Goal: Information Seeking & Learning: Learn about a topic

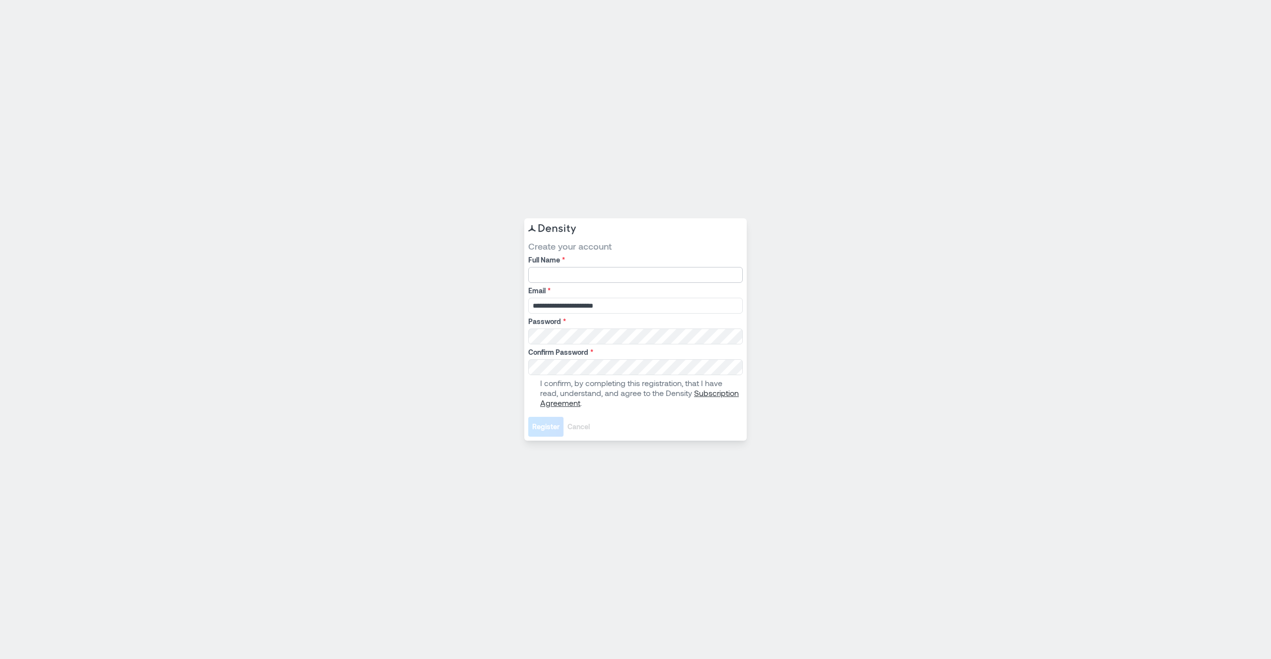
click at [585, 281] on input "Full Name *" at bounding box center [635, 275] width 214 height 16
type input "**********"
click at [530, 391] on span at bounding box center [532, 393] width 8 height 8
click at [550, 435] on button "Register" at bounding box center [545, 427] width 35 height 20
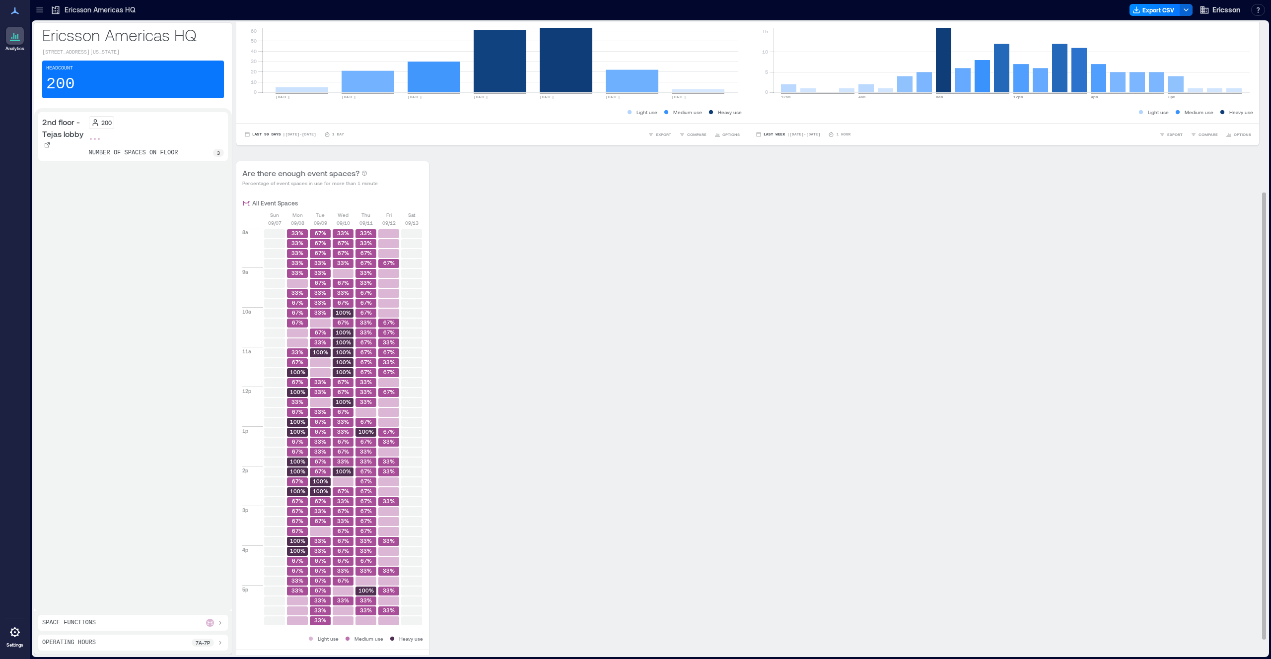
scroll to position [263, 0]
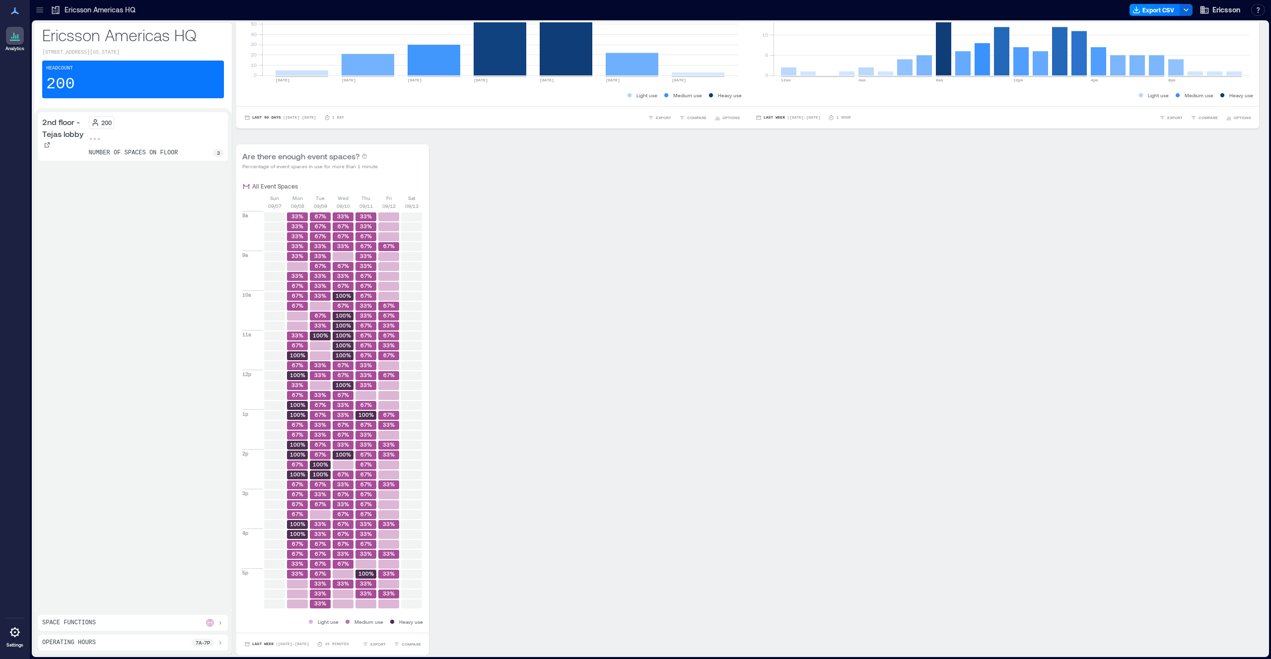
click at [175, 618] on div "Space Functions" at bounding box center [133, 623] width 190 height 16
click at [208, 623] on icon at bounding box center [210, 623] width 6 height 6
click at [220, 582] on icon at bounding box center [220, 582] width 4 height 2
click at [214, 619] on div at bounding box center [215, 623] width 18 height 8
click at [210, 581] on icon at bounding box center [210, 582] width 6 height 6
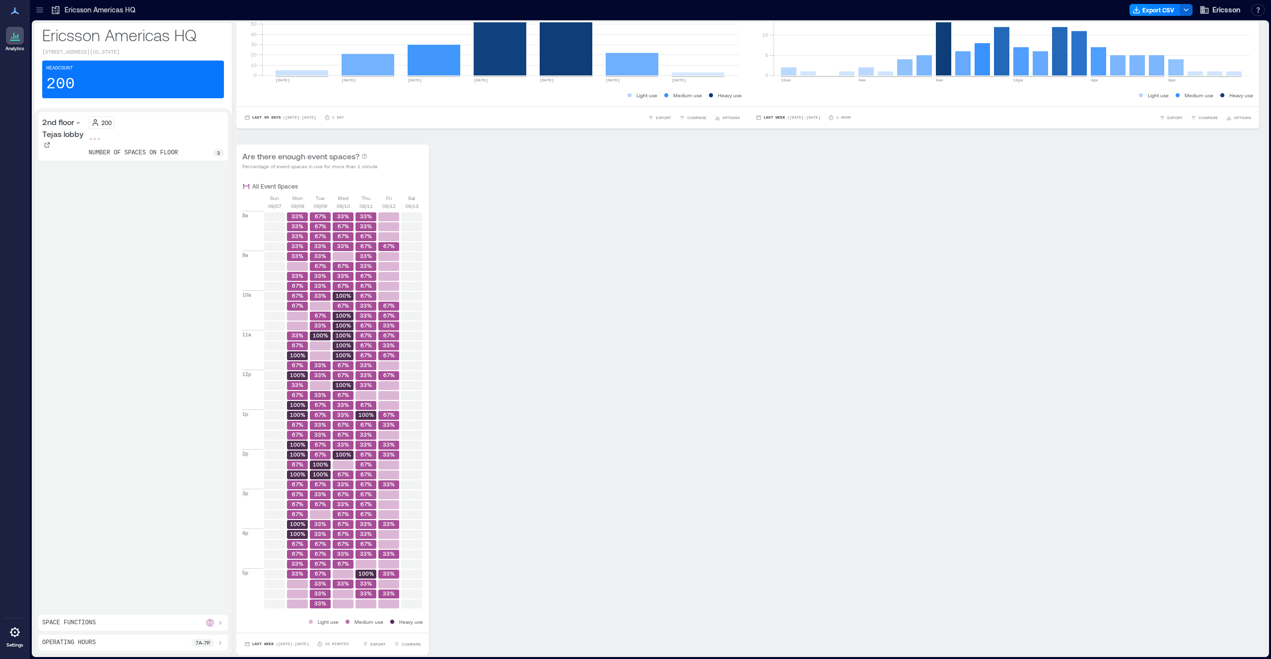
click at [183, 623] on div "Space Functions" at bounding box center [133, 623] width 182 height 8
click at [211, 614] on div "3" at bounding box center [208, 613] width 11 height 8
click at [158, 606] on div "Event Space 3" at bounding box center [133, 612] width 182 height 13
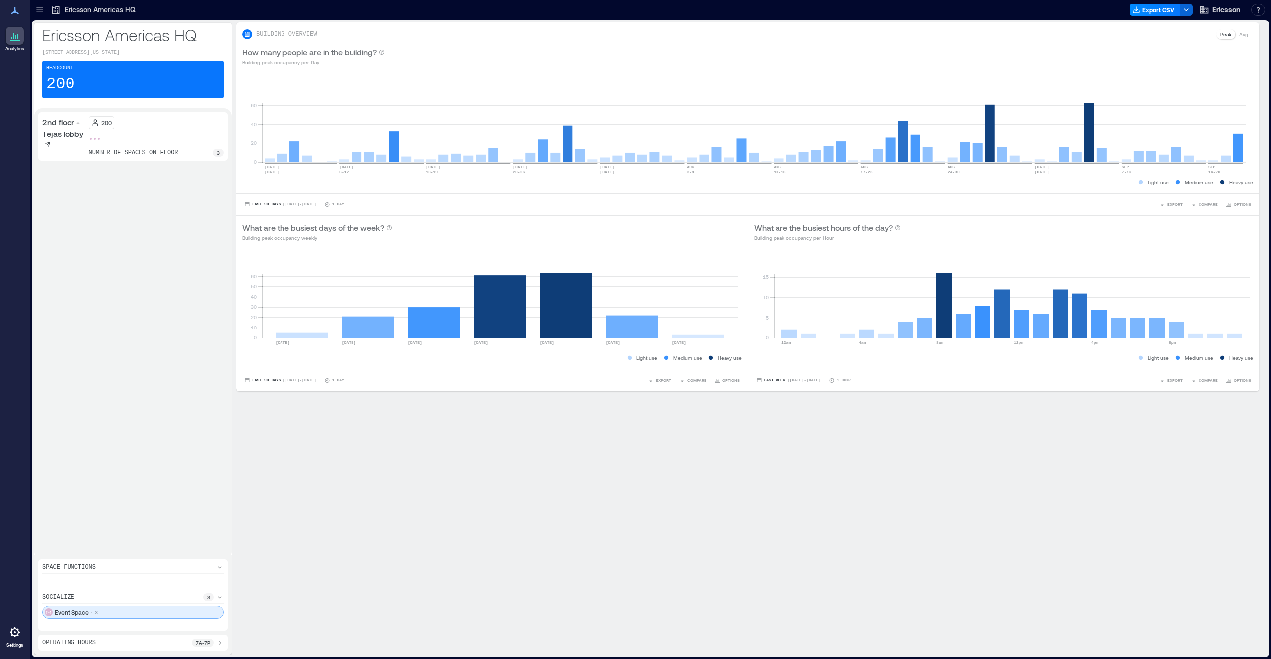
click at [138, 608] on div "Event Space 3" at bounding box center [133, 612] width 182 height 13
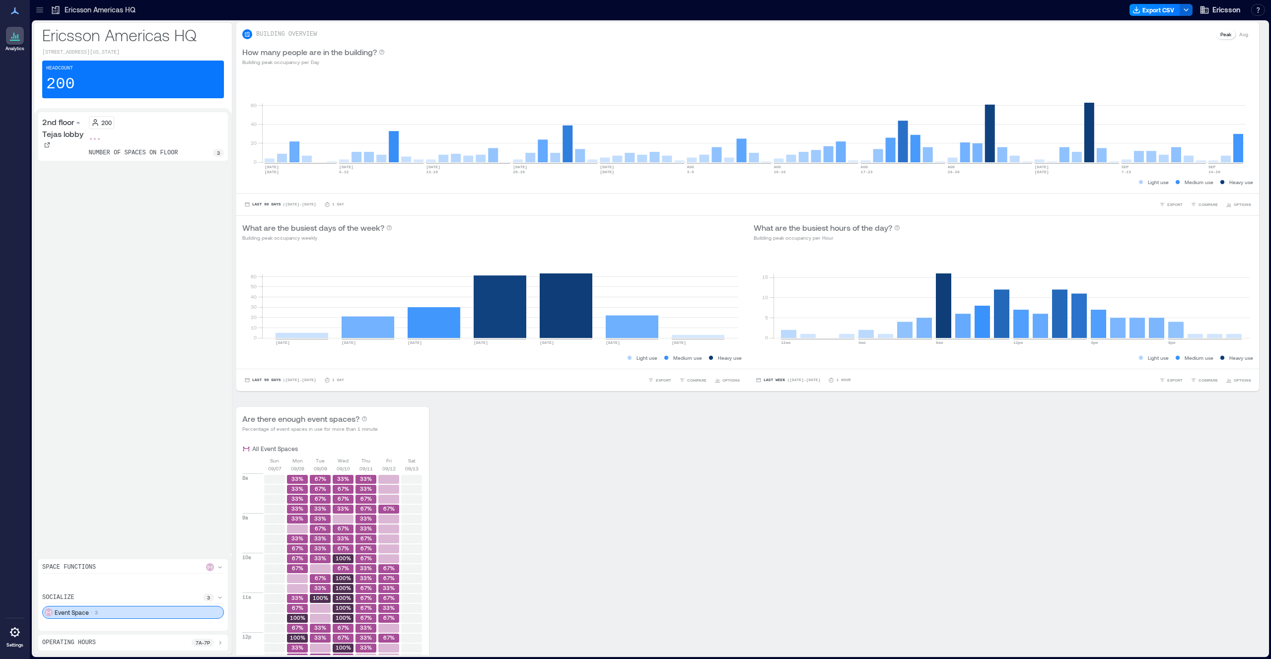
click at [92, 143] on div "200 number of spaces on floor 3" at bounding box center [157, 136] width 136 height 41
click at [176, 139] on div at bounding box center [157, 139] width 136 height 4
click at [44, 12] on icon at bounding box center [40, 10] width 10 height 10
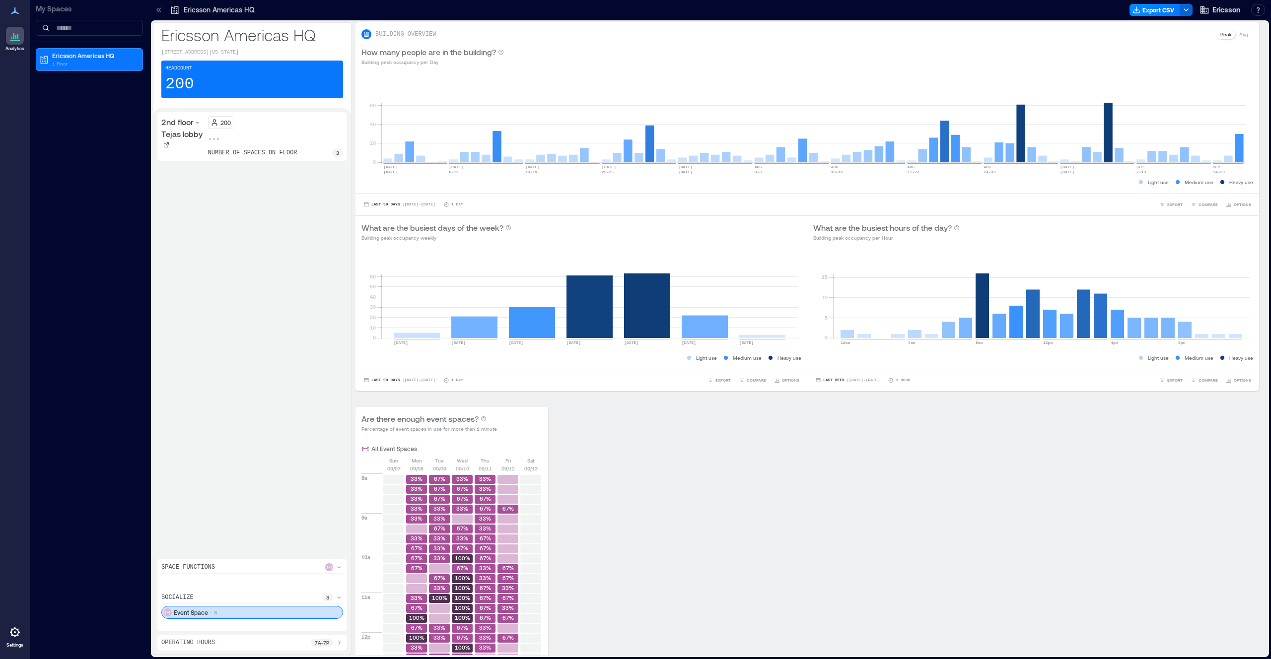
click at [194, 143] on div "2nd floor - Tejas lobby" at bounding box center [182, 133] width 43 height 34
click at [162, 6] on icon at bounding box center [159, 10] width 10 height 10
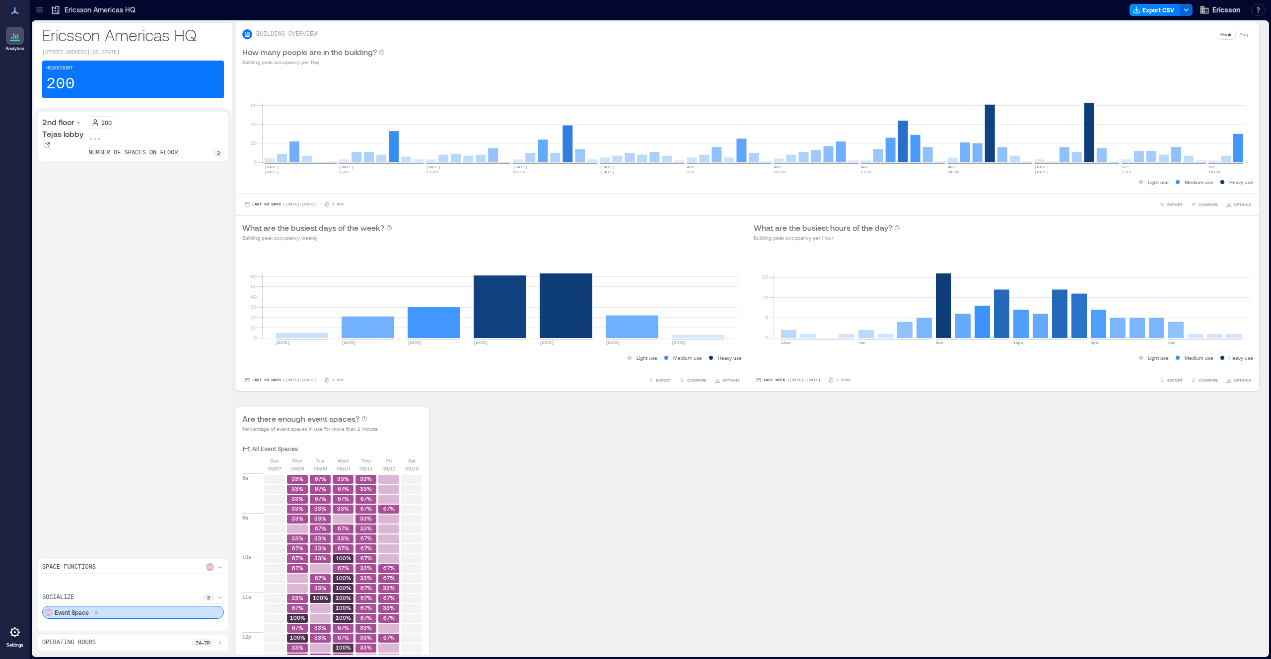
click at [103, 89] on div "Headcount 200" at bounding box center [133, 80] width 182 height 38
click at [97, 137] on div at bounding box center [99, 139] width 4 height 4
click at [16, 630] on icon at bounding box center [15, 633] width 12 height 12
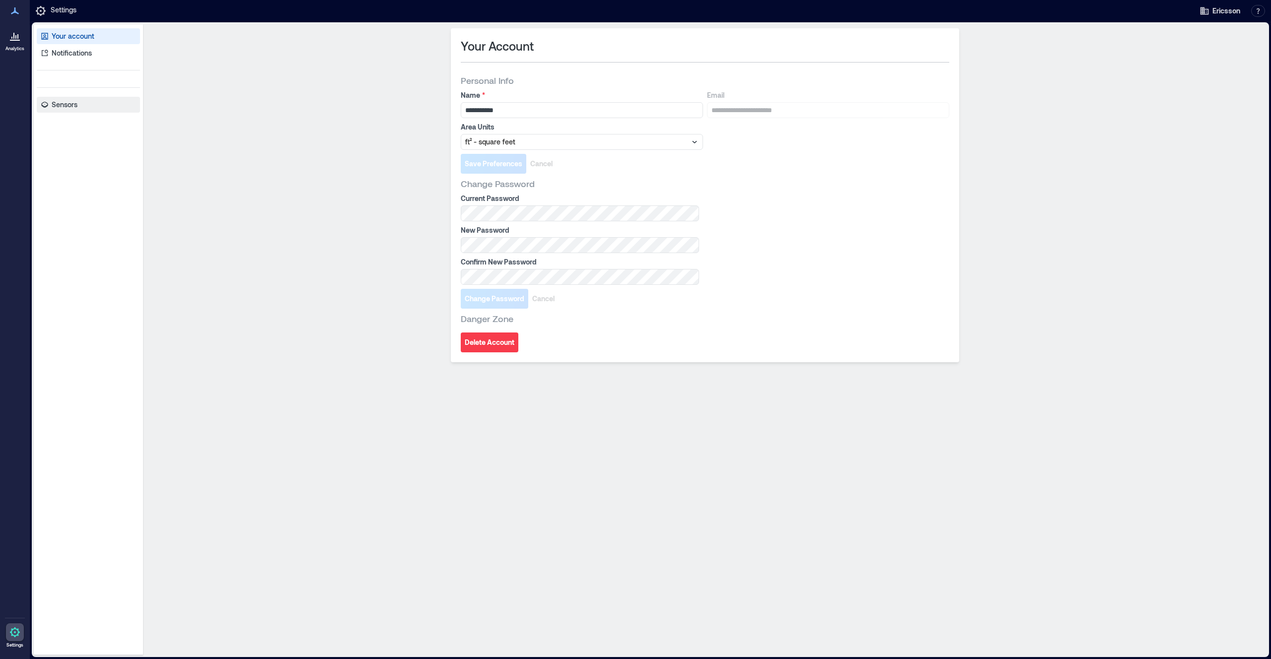
click at [84, 111] on link "Sensors" at bounding box center [88, 105] width 103 height 16
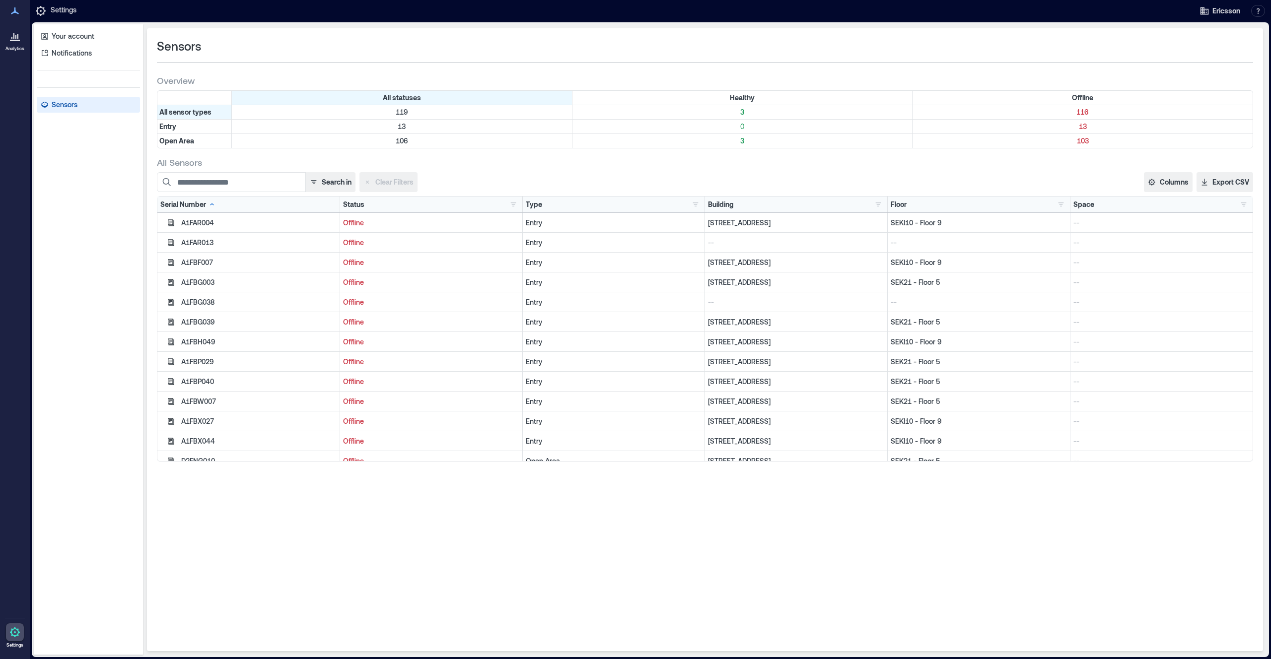
click at [725, 148] on div "All statuses Healthy Offline All sensor types 119 3 116 Entry 13 0 13 Open Area…" at bounding box center [705, 119] width 1096 height 58
click at [726, 142] on p "3" at bounding box center [742, 141] width 336 height 10
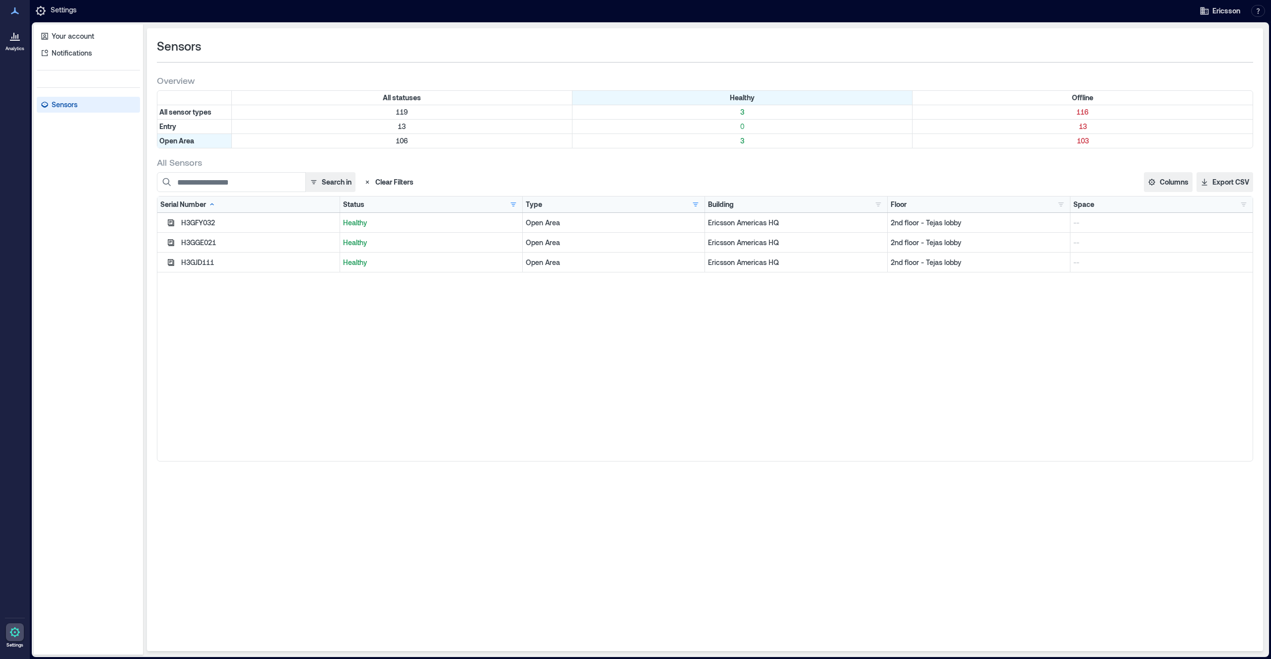
click at [192, 242] on div "H3GGE021" at bounding box center [258, 243] width 155 height 10
click at [169, 216] on div "H3GFY032" at bounding box center [248, 223] width 183 height 20
click at [171, 219] on icon "button" at bounding box center [171, 223] width 8 height 8
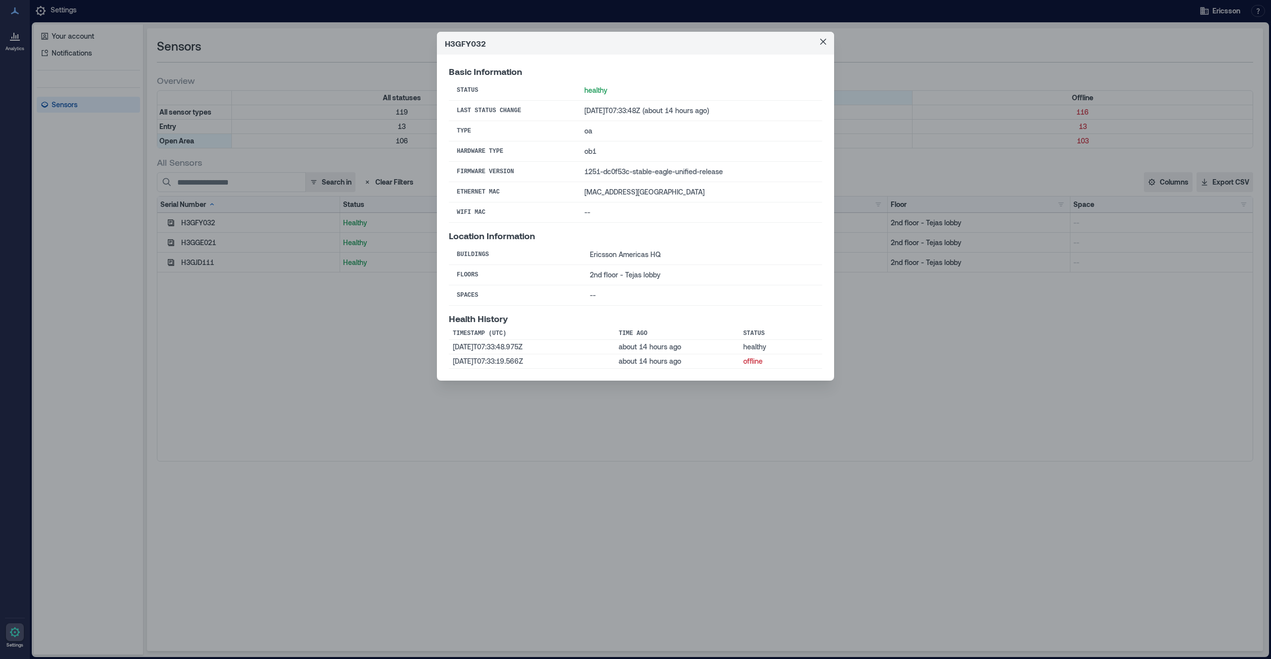
click at [352, 333] on div "H3GFY032 Basic Information Status healthy Last Status Change [DATE]T07:33:48Z (…" at bounding box center [635, 329] width 1271 height 659
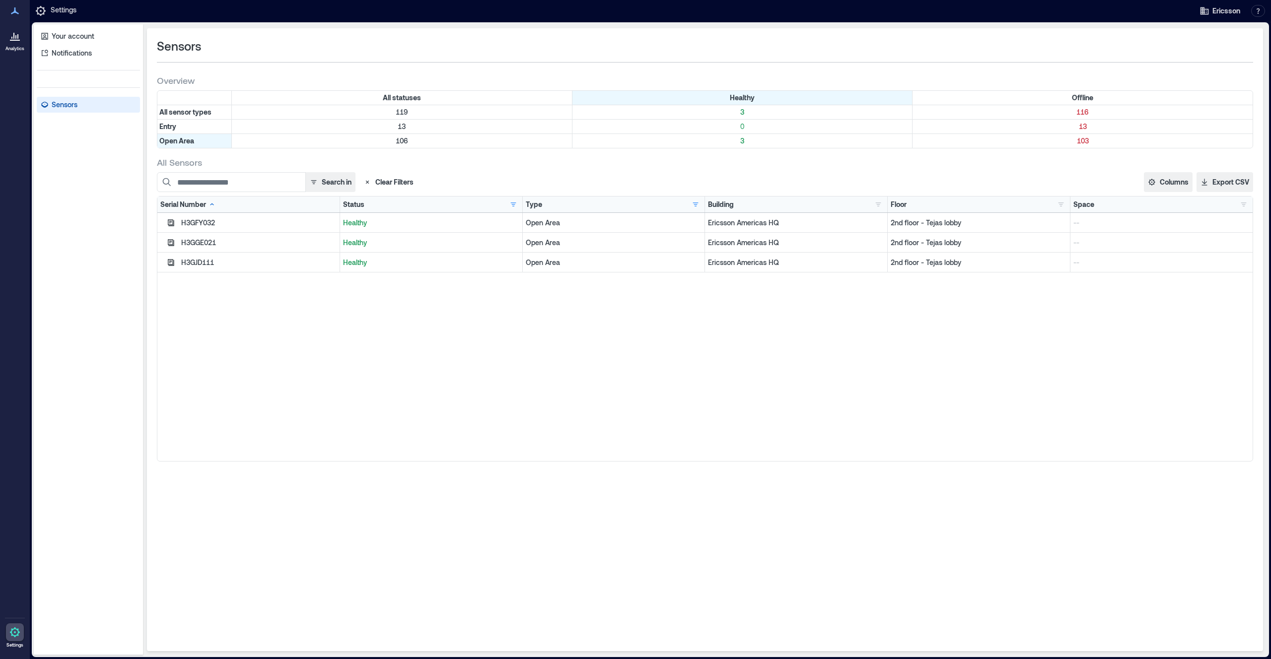
click at [13, 44] on div at bounding box center [15, 36] width 18 height 18
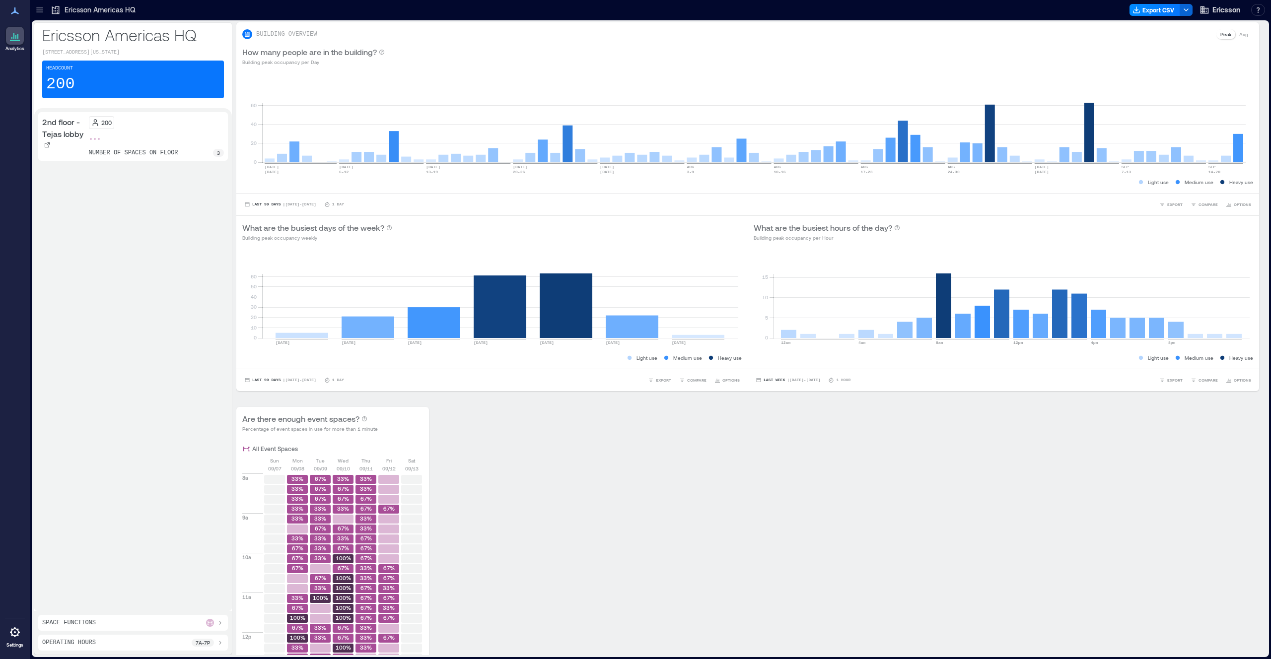
click at [113, 35] on p "Ericsson Americas HQ" at bounding box center [133, 35] width 182 height 20
click at [62, 87] on p "200" at bounding box center [60, 84] width 29 height 20
click at [220, 153] on div "3" at bounding box center [218, 153] width 11 height 8
click at [47, 144] on icon at bounding box center [47, 144] width 5 height 5
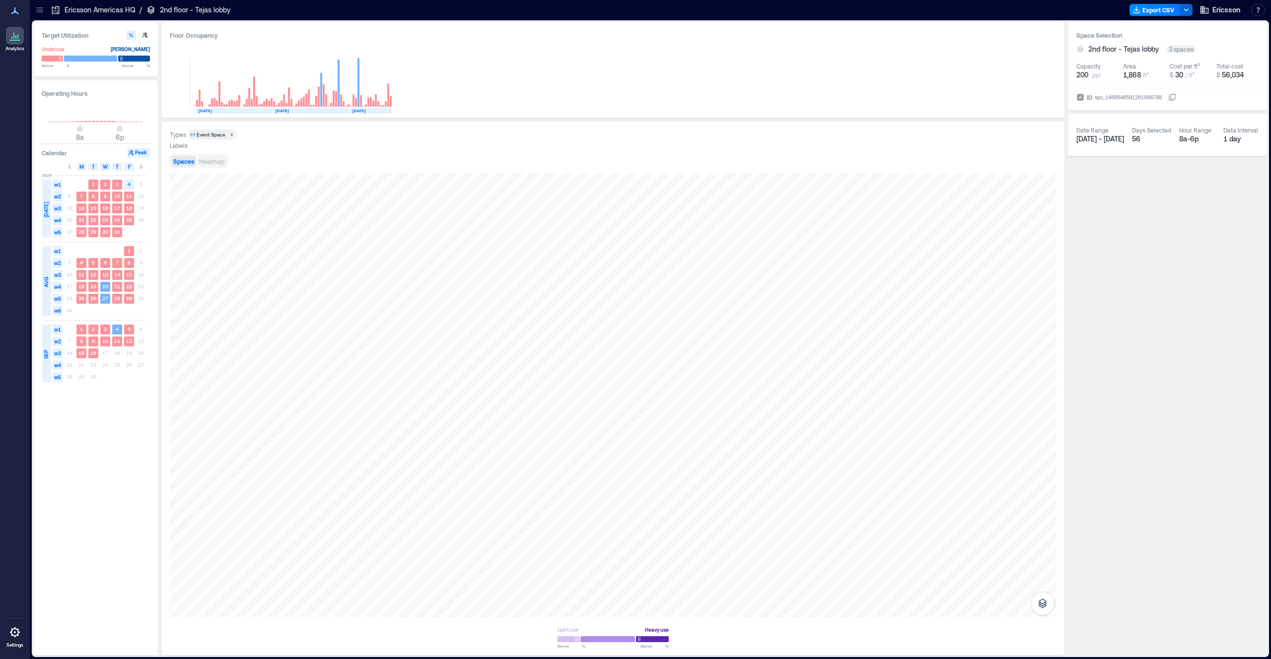
click at [206, 159] on span "Heatmap" at bounding box center [211, 161] width 25 height 7
click at [145, 34] on icon "button" at bounding box center [144, 35] width 5 height 5
type input "**"
type input "***"
click at [131, 36] on icon "button" at bounding box center [131, 35] width 6 height 6
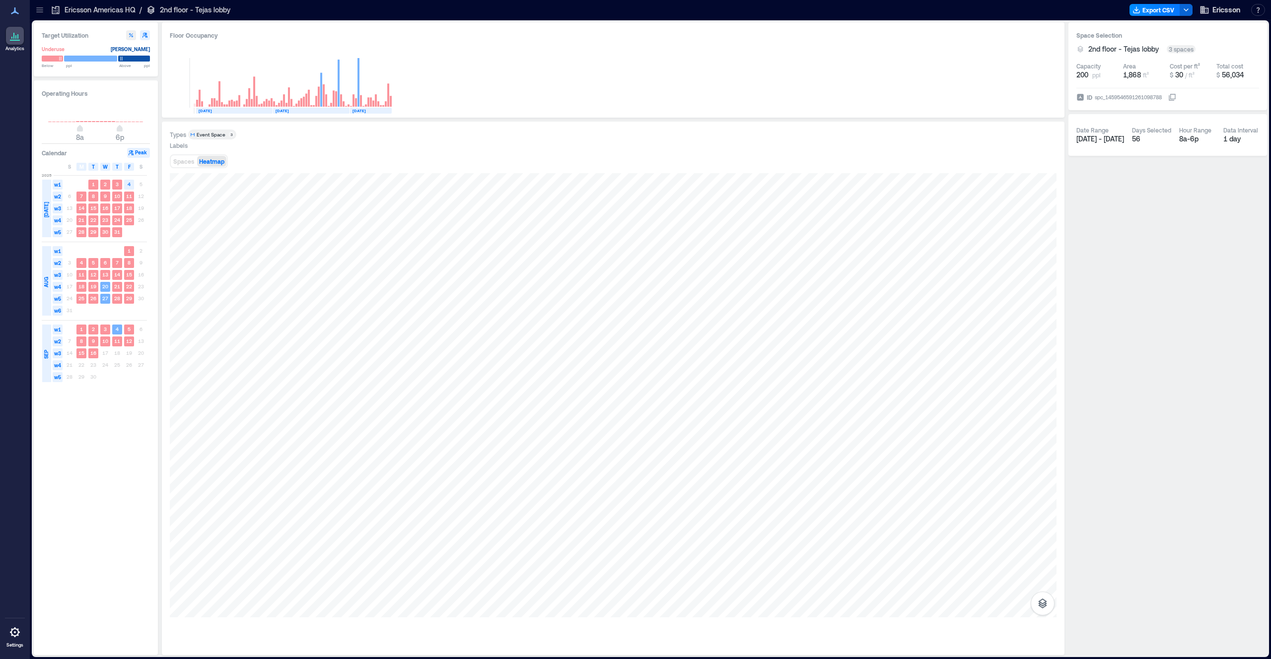
type input "**"
click at [141, 154] on button "Peak" at bounding box center [138, 153] width 23 height 10
click at [64, 151] on h3 "Calendar" at bounding box center [54, 153] width 25 height 10
click at [97, 167] on div "T" at bounding box center [93, 167] width 10 height 8
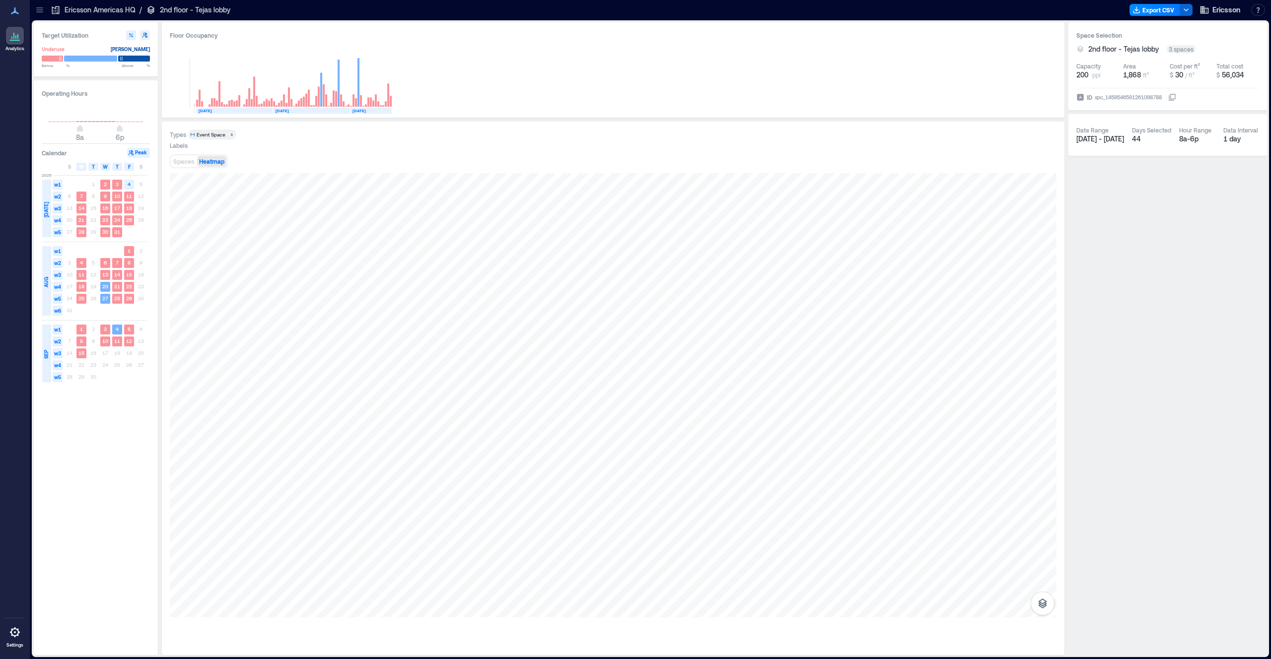
click at [97, 167] on div "T" at bounding box center [93, 167] width 10 height 8
click at [226, 132] on span "Event Space 3" at bounding box center [212, 134] width 44 height 7
click at [223, 133] on div "Event Space" at bounding box center [211, 134] width 29 height 7
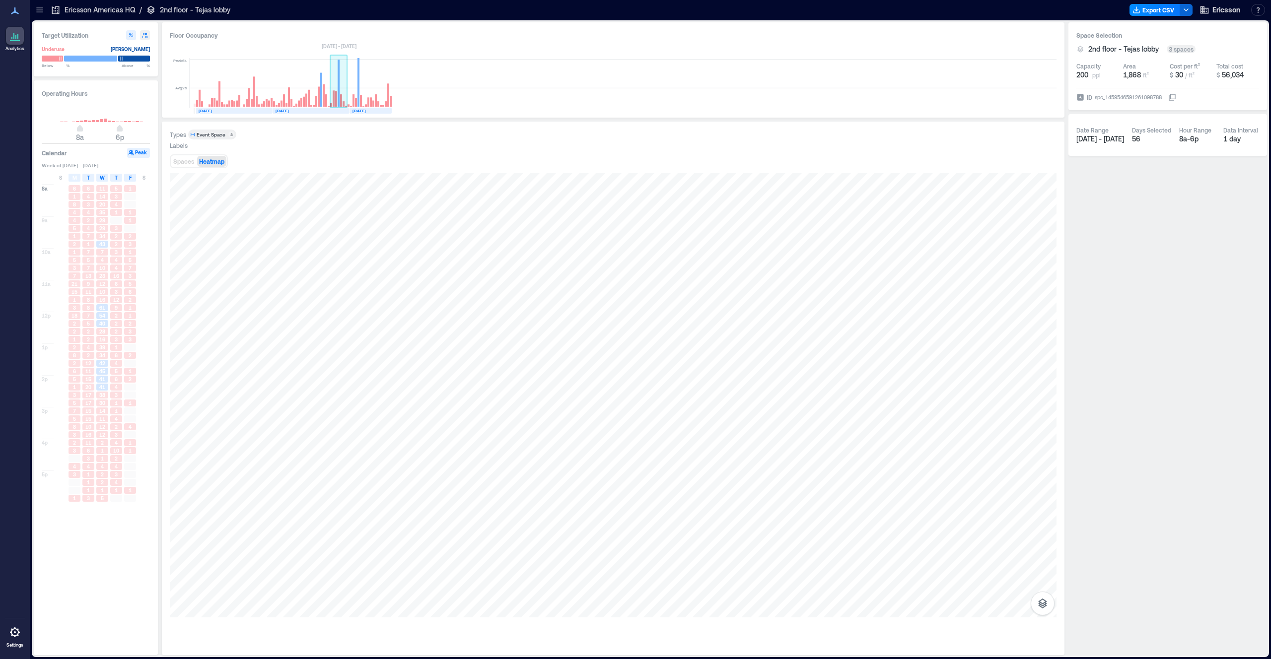
click at [340, 105] on rect at bounding box center [341, 100] width 2 height 12
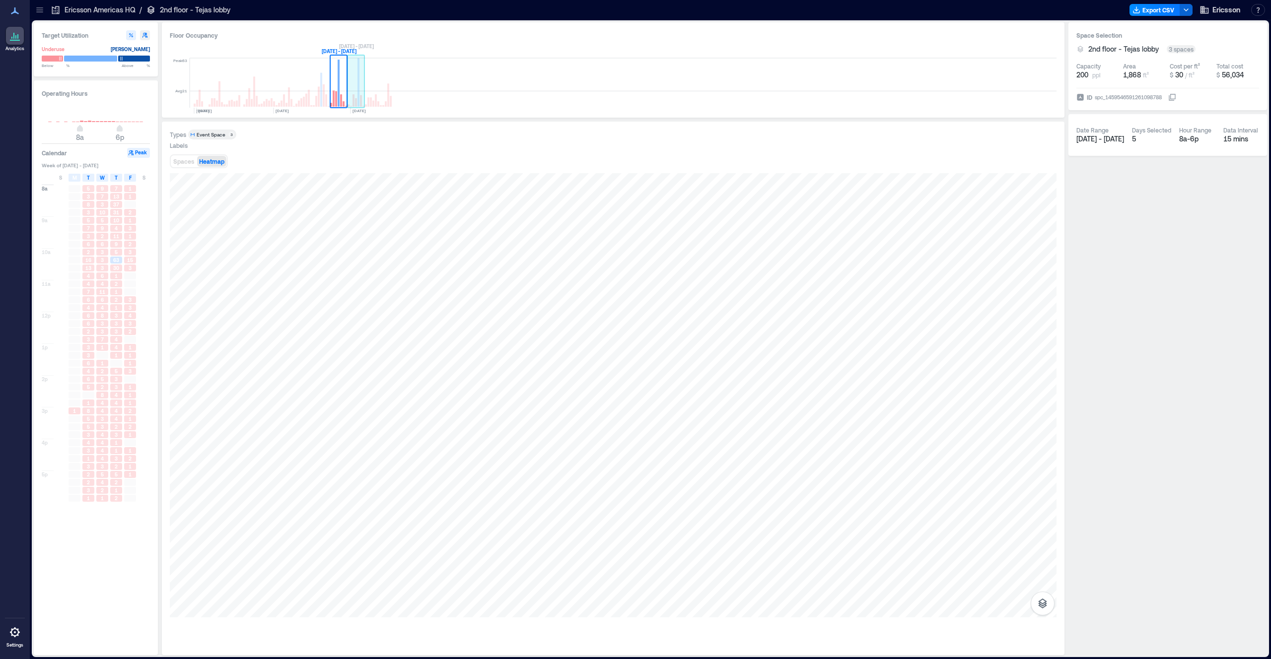
click at [358, 103] on rect at bounding box center [358, 82] width 2 height 49
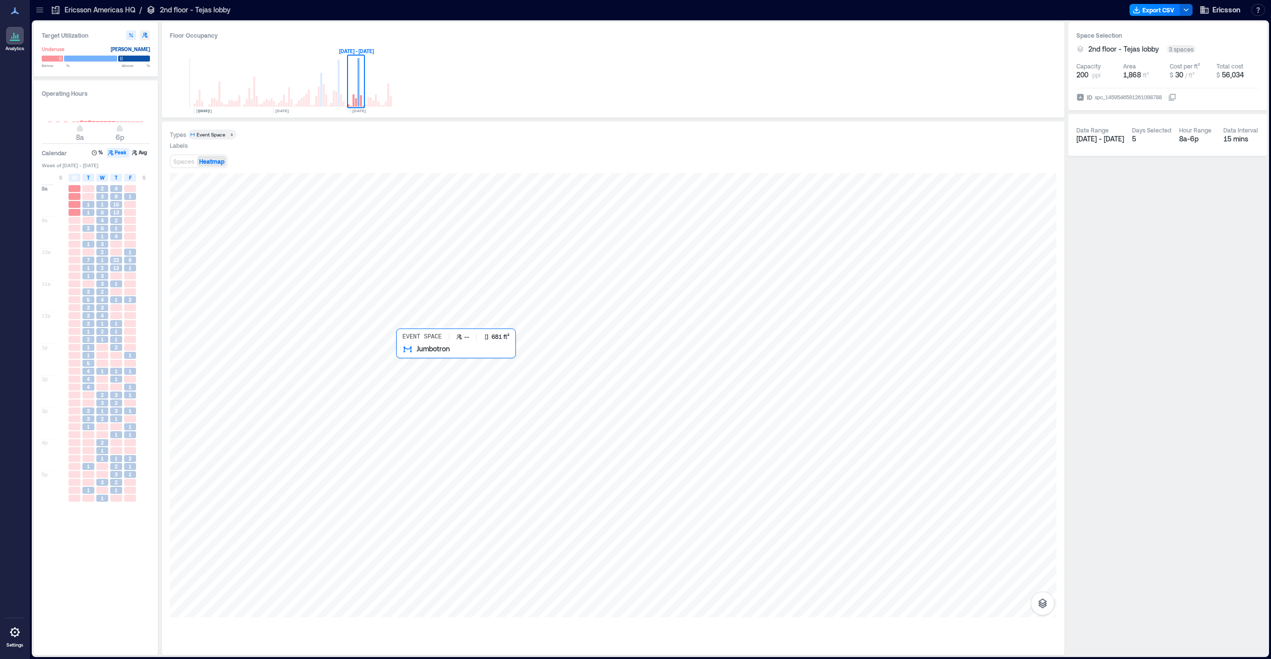
click at [439, 397] on div at bounding box center [613, 395] width 887 height 444
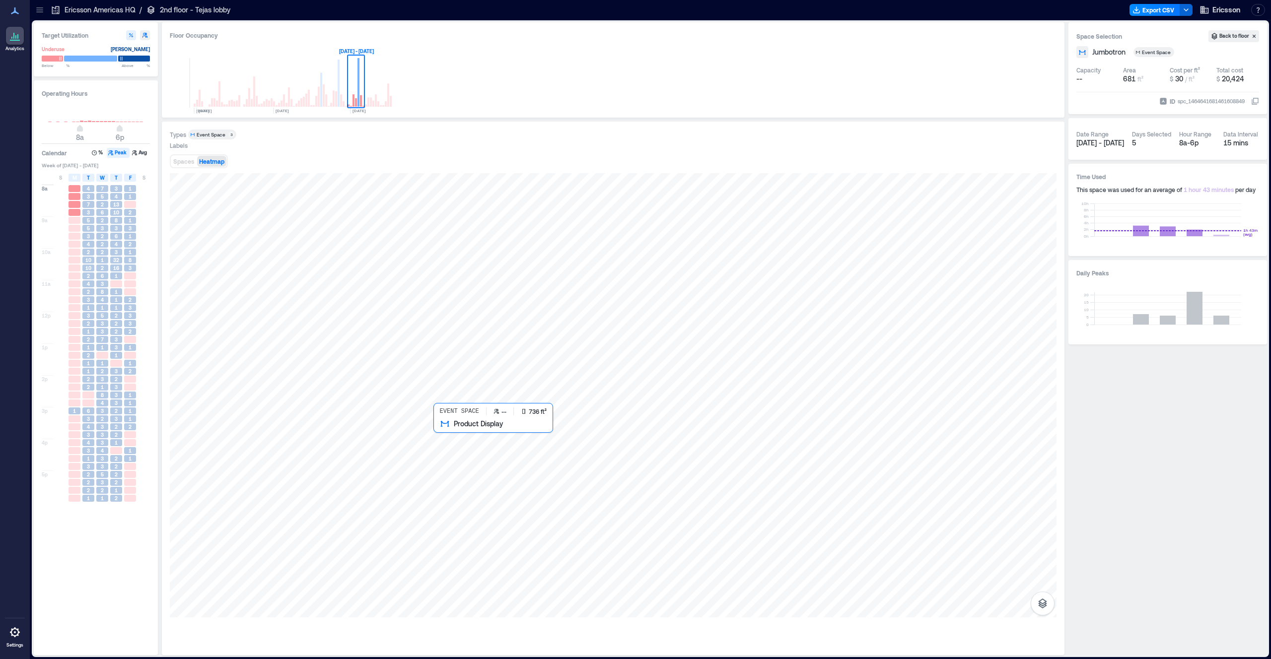
click at [476, 467] on div at bounding box center [613, 395] width 887 height 444
click at [359, 97] on rect at bounding box center [356, 83] width 17 height 50
click at [352, 90] on rect at bounding box center [356, 83] width 17 height 50
click at [336, 104] on rect at bounding box center [336, 98] width 2 height 15
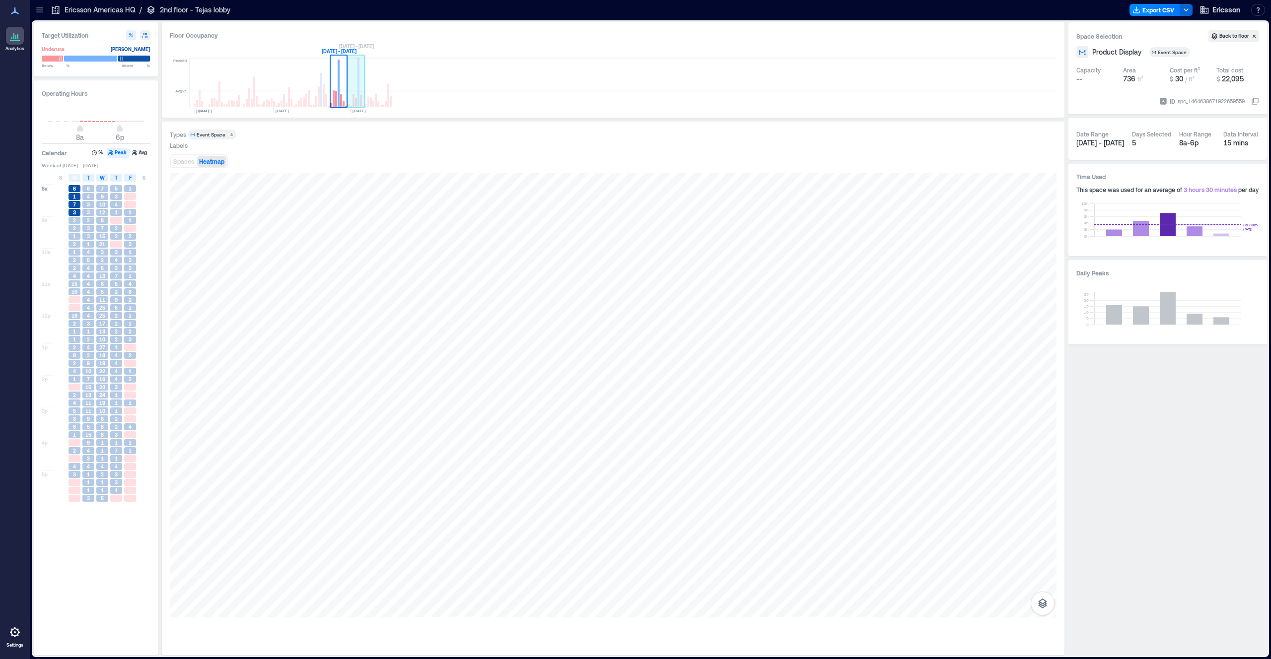
click at [357, 100] on rect at bounding box center [356, 83] width 17 height 50
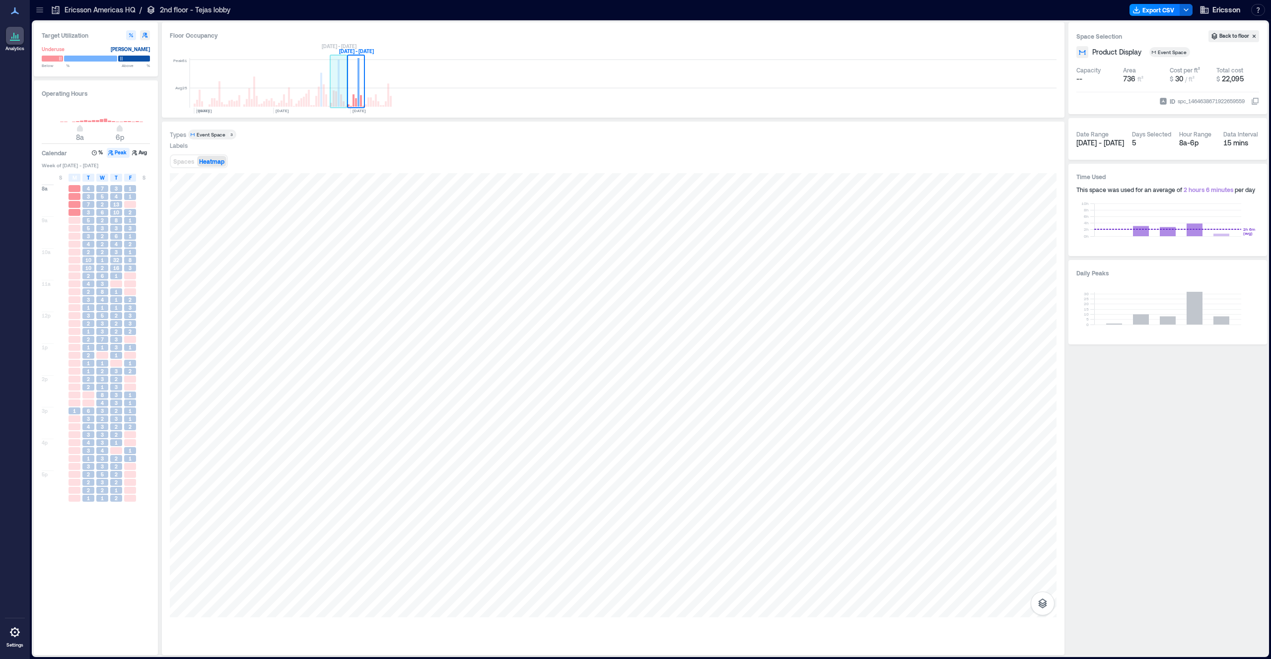
click at [341, 103] on rect at bounding box center [341, 100] width 2 height 12
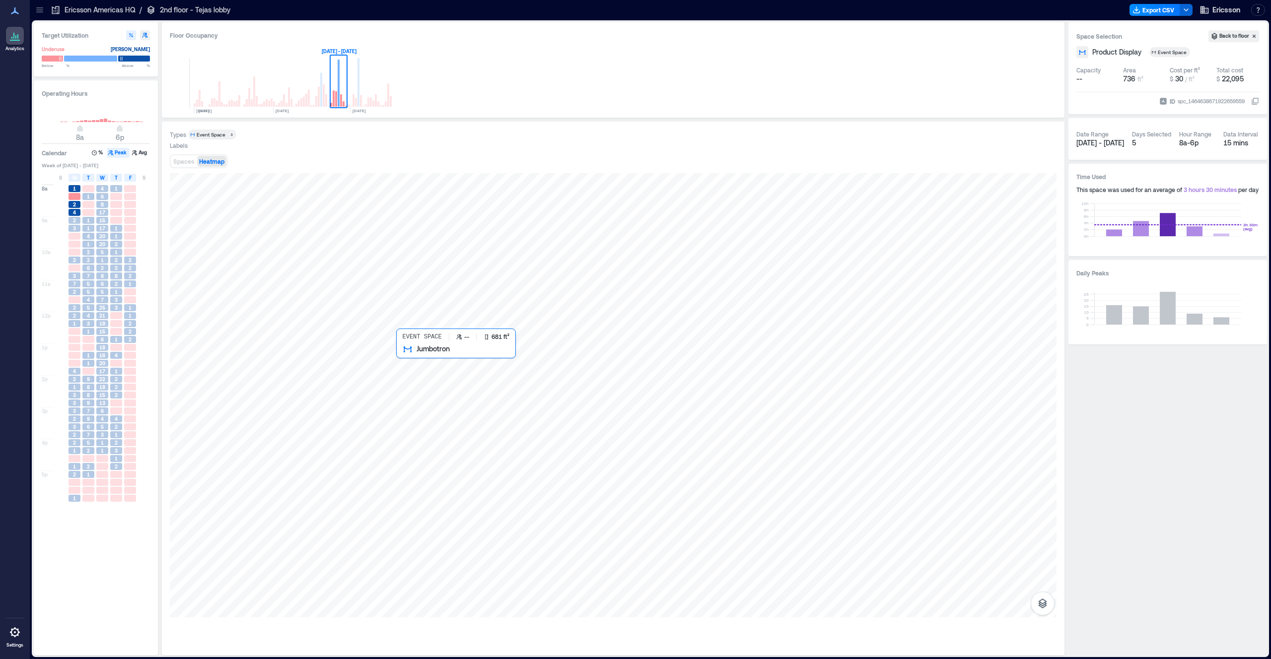
click at [424, 412] on div at bounding box center [613, 395] width 887 height 444
click at [1041, 603] on icon "button" at bounding box center [1042, 604] width 9 height 10
click at [1054, 579] on button "Spaces" at bounding box center [1043, 578] width 24 height 24
click at [1046, 565] on button "Sensors" at bounding box center [1043, 554] width 24 height 24
click at [1046, 583] on p "Spaces" at bounding box center [1042, 584] width 17 height 6
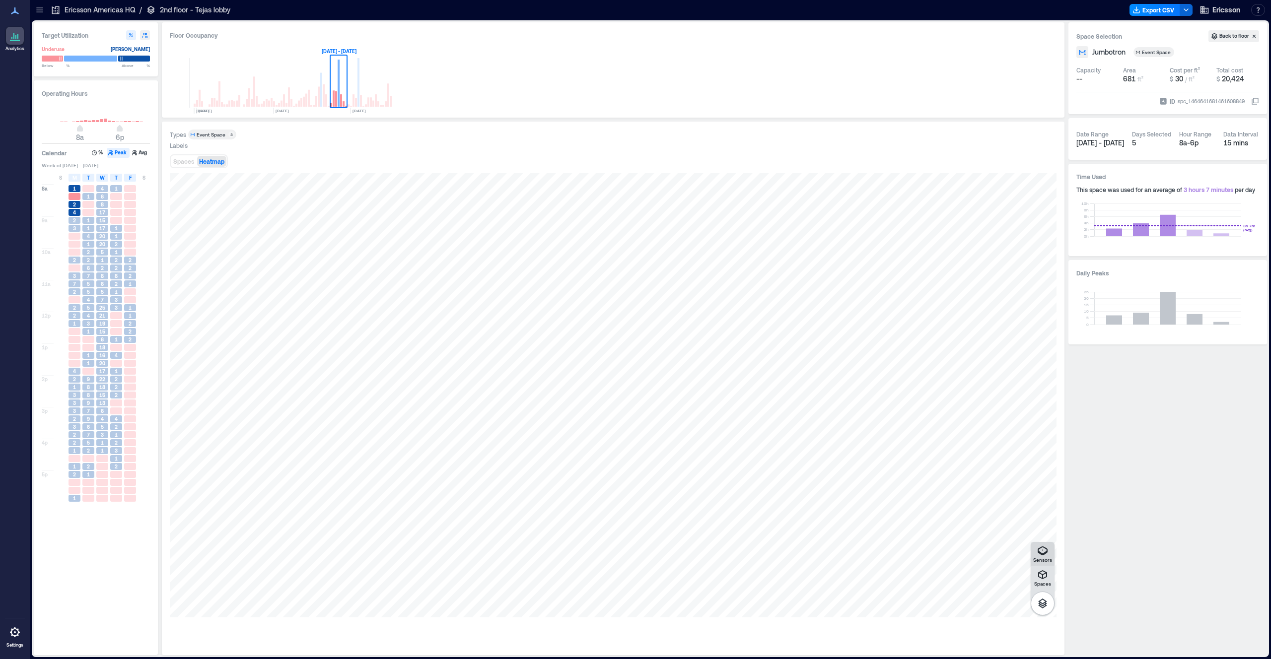
click at [1044, 557] on p "Sensors" at bounding box center [1042, 560] width 19 height 6
click at [1041, 577] on icon "button" at bounding box center [1042, 574] width 9 height 9
click at [1035, 556] on div "Sensors" at bounding box center [1042, 554] width 19 height 18
click at [444, 389] on div "H3GJD111" at bounding box center [613, 395] width 887 height 444
click at [1049, 571] on div "Spaces" at bounding box center [1042, 578] width 17 height 18
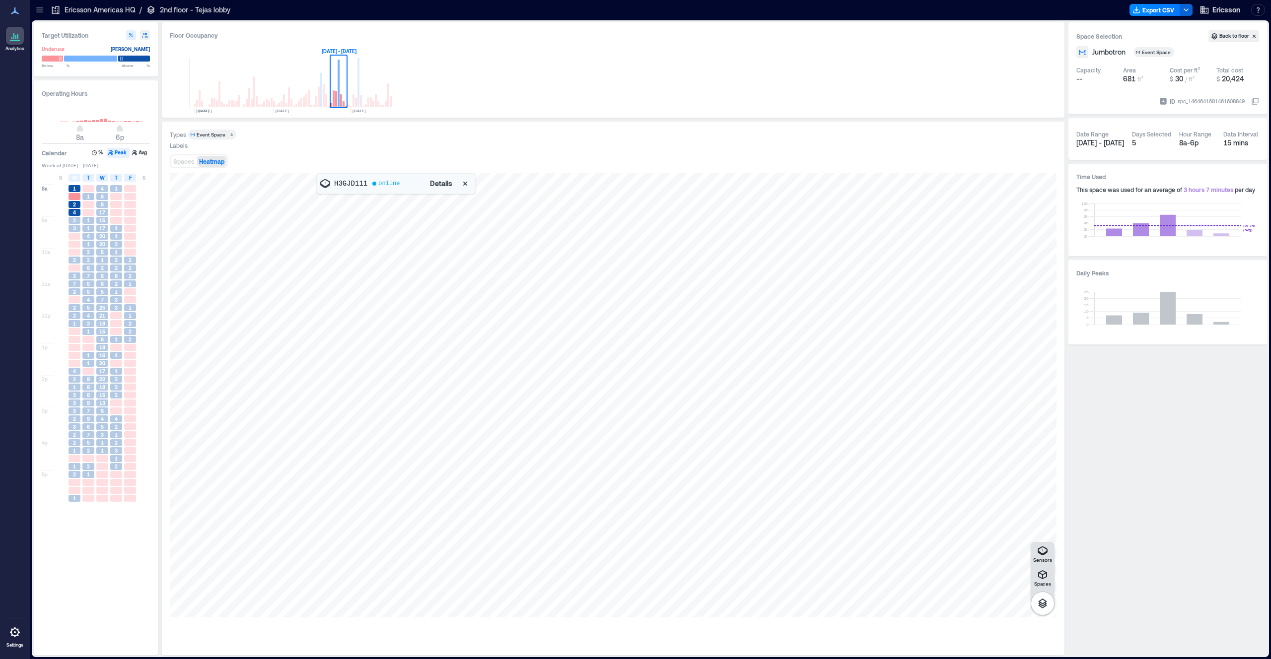
click at [443, 179] on span "Details" at bounding box center [441, 184] width 22 height 10
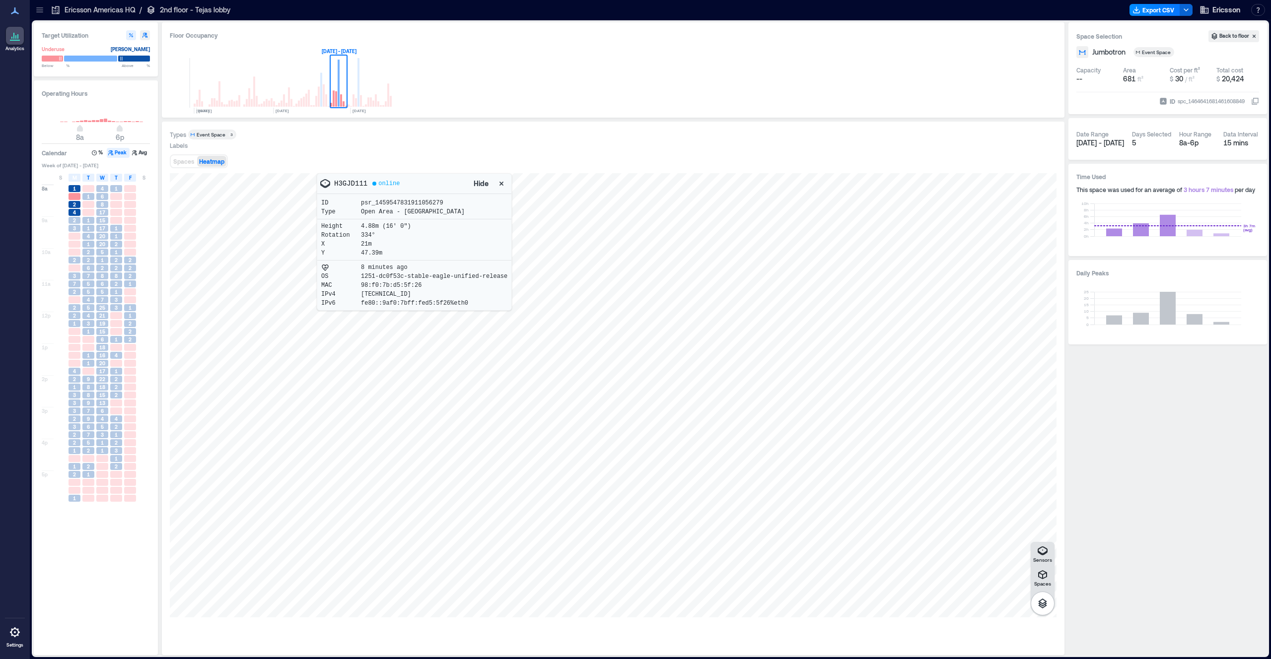
click at [503, 186] on icon "button" at bounding box center [501, 184] width 10 height 10
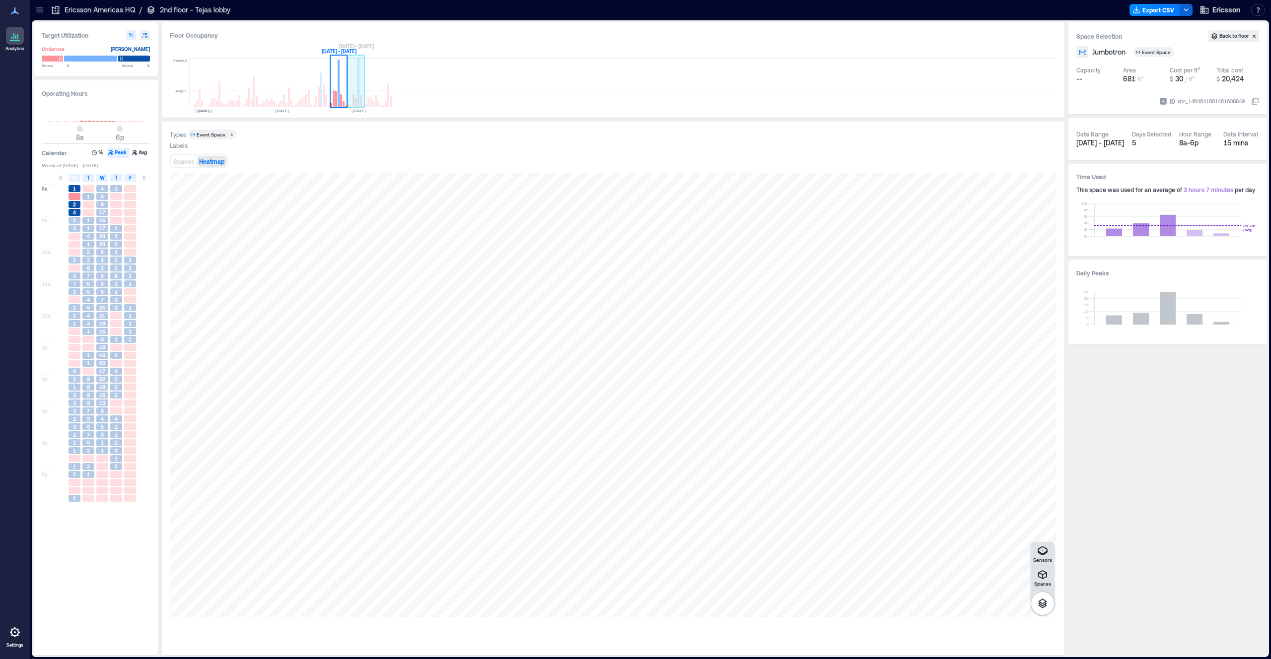
click at [357, 83] on rect at bounding box center [358, 82] width 2 height 49
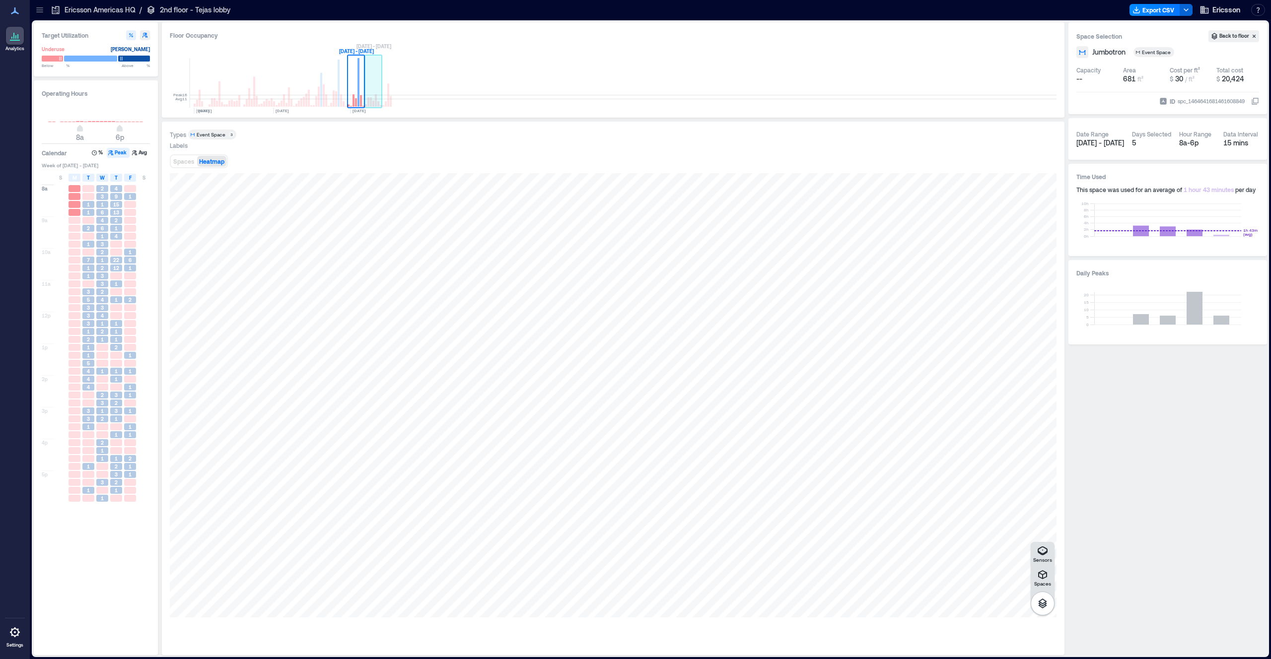
click at [374, 89] on rect at bounding box center [373, 83] width 17 height 50
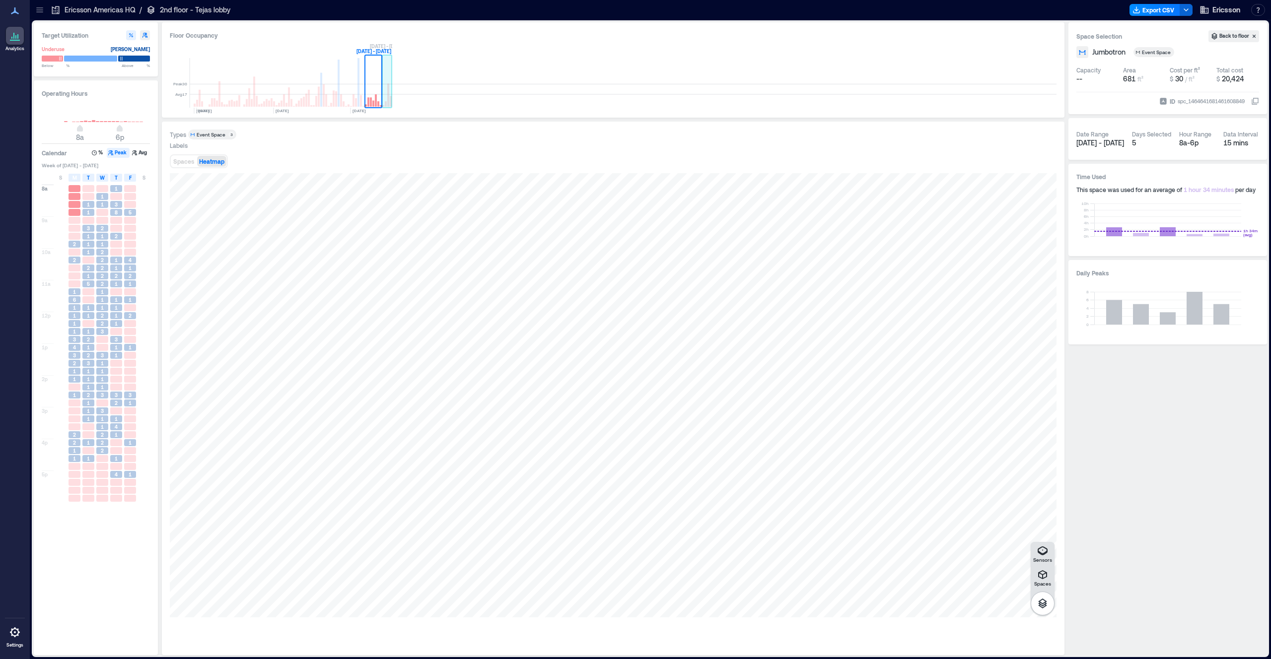
click at [386, 93] on rect at bounding box center [387, 83] width 10 height 50
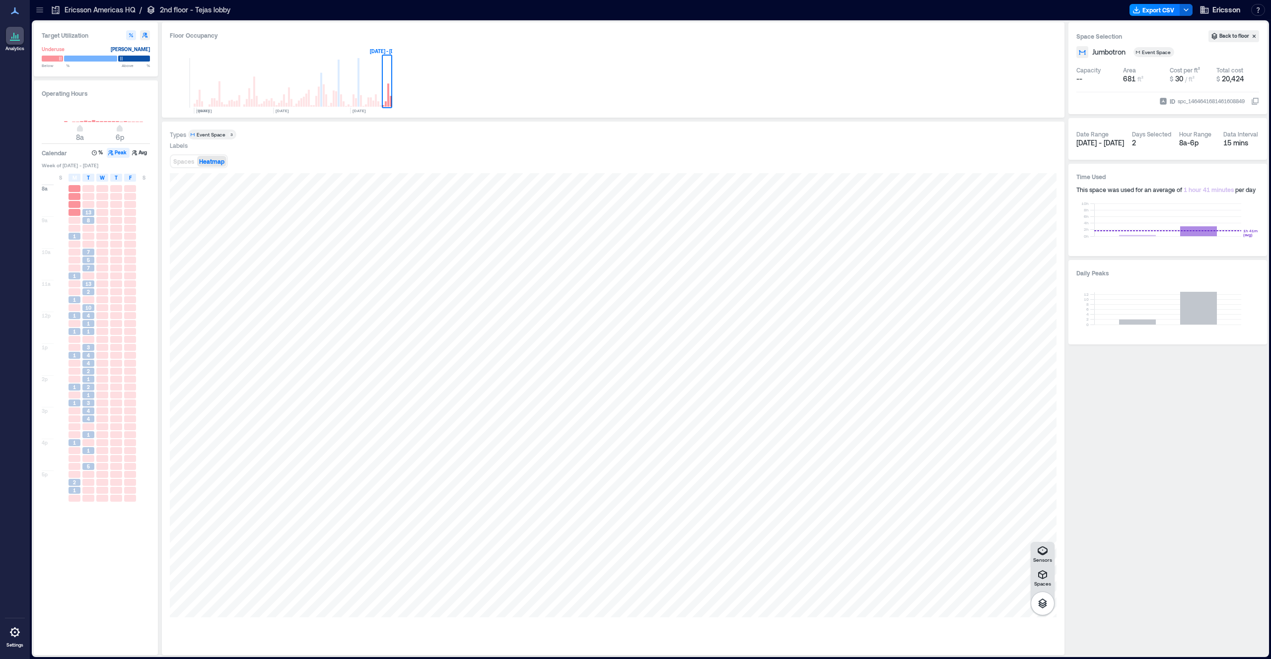
click at [1116, 141] on span "[DATE] - [DATE]" at bounding box center [1100, 143] width 48 height 8
click at [1087, 136] on div "Date Range" at bounding box center [1092, 134] width 32 height 8
click at [1235, 39] on button "Back to floor" at bounding box center [1233, 36] width 51 height 12
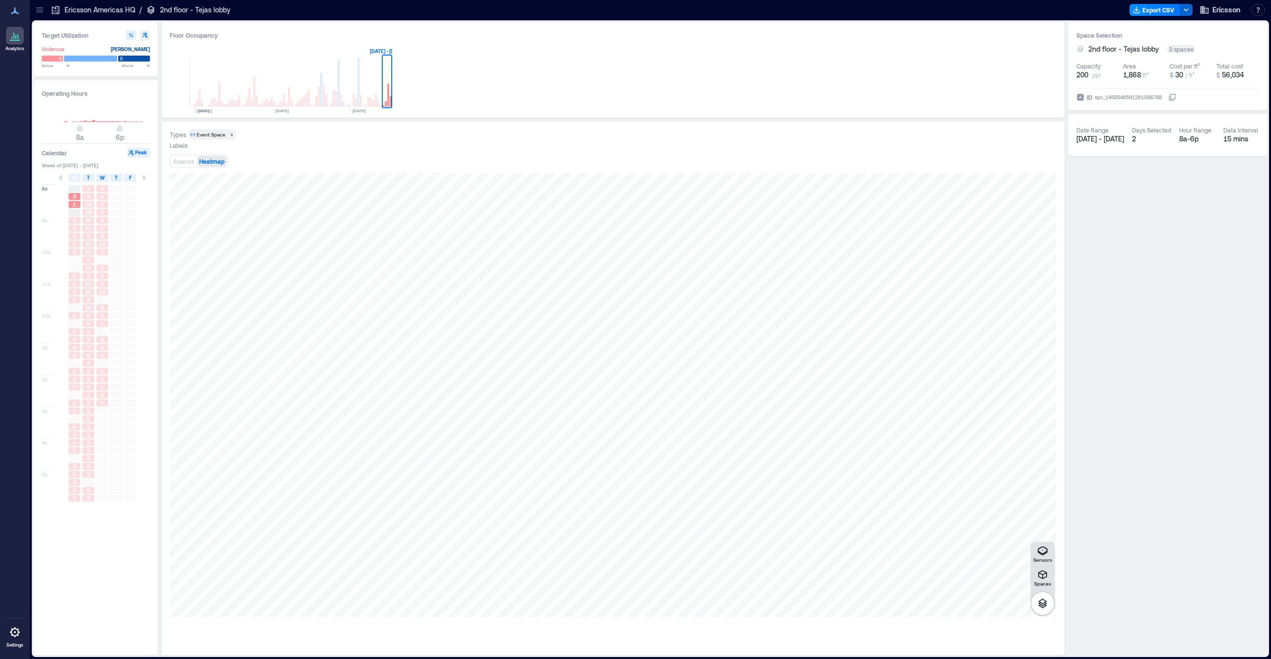
click at [1219, 38] on h3 "Space Selection" at bounding box center [1167, 35] width 183 height 10
click at [148, 35] on button "button" at bounding box center [145, 35] width 10 height 10
type input "**"
type input "***"
click at [132, 36] on icon "button" at bounding box center [131, 35] width 4 height 4
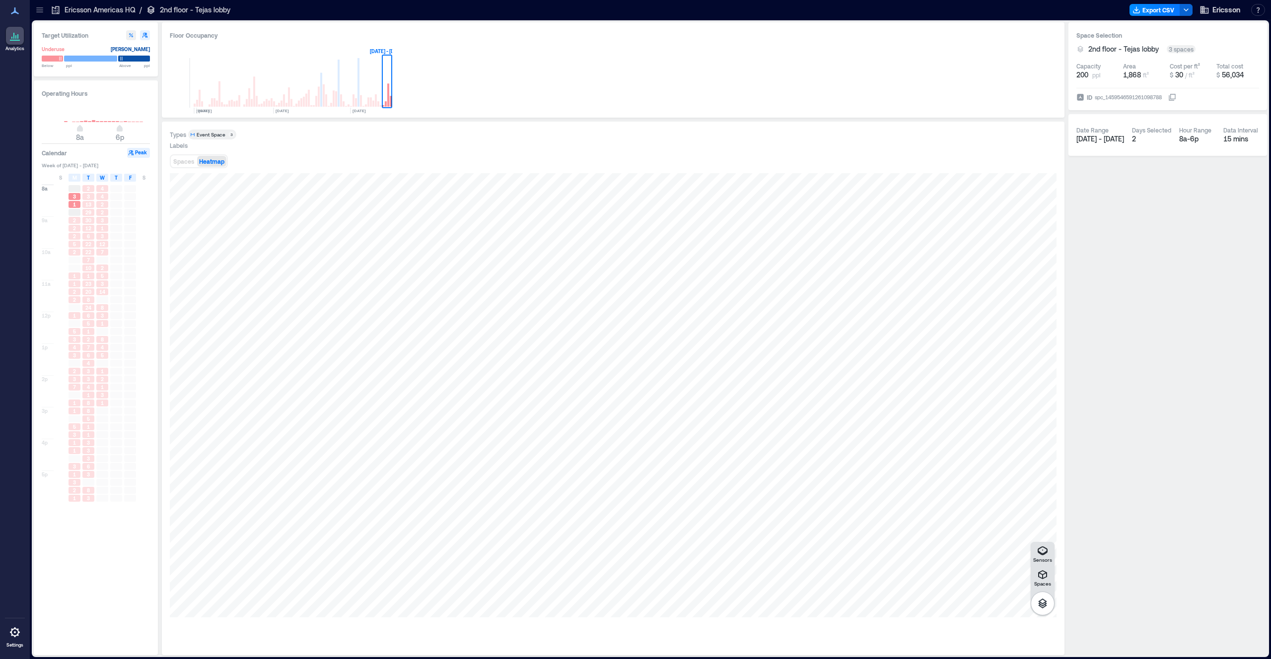
type input "**"
click at [130, 51] on div "[PERSON_NAME]" at bounding box center [130, 49] width 39 height 10
click at [75, 36] on h3 "Target Utilization" at bounding box center [96, 35] width 108 height 10
click at [17, 39] on icon at bounding box center [15, 36] width 12 height 12
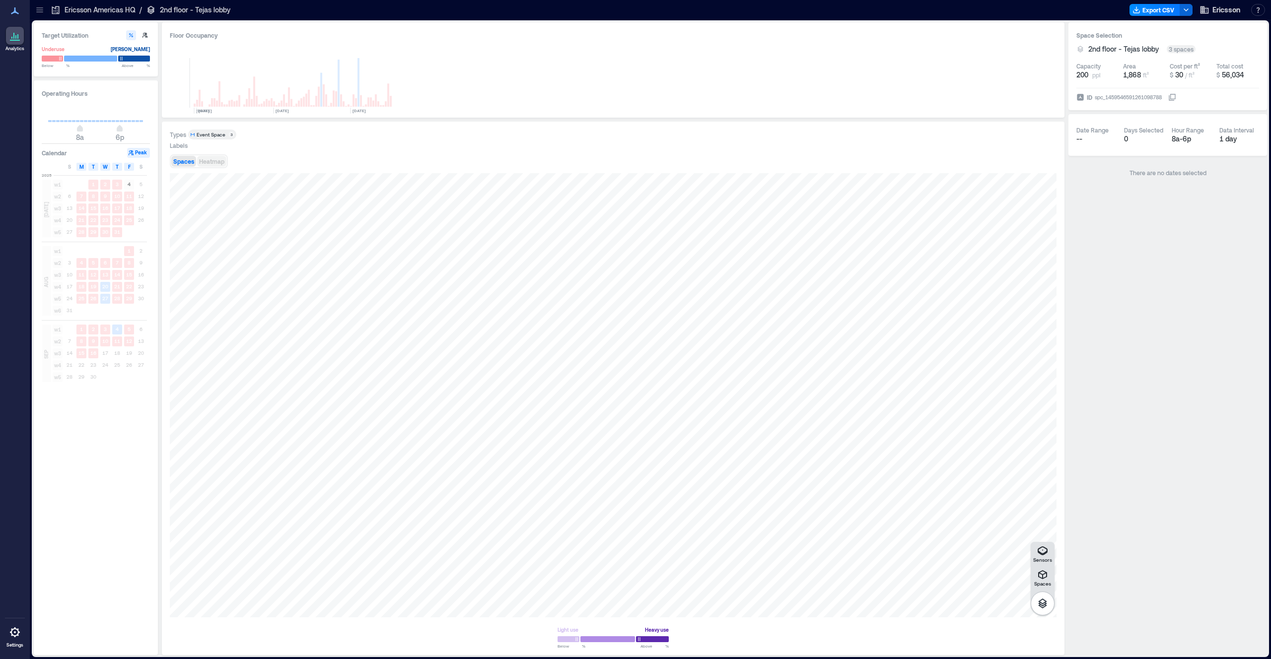
click at [207, 163] on span "Heatmap" at bounding box center [211, 161] width 25 height 7
click at [188, 165] on button "Spaces" at bounding box center [183, 161] width 25 height 11
click at [211, 171] on div "Spaces Heatmap" at bounding box center [613, 161] width 887 height 20
click at [211, 159] on span "Heatmap" at bounding box center [211, 161] width 25 height 7
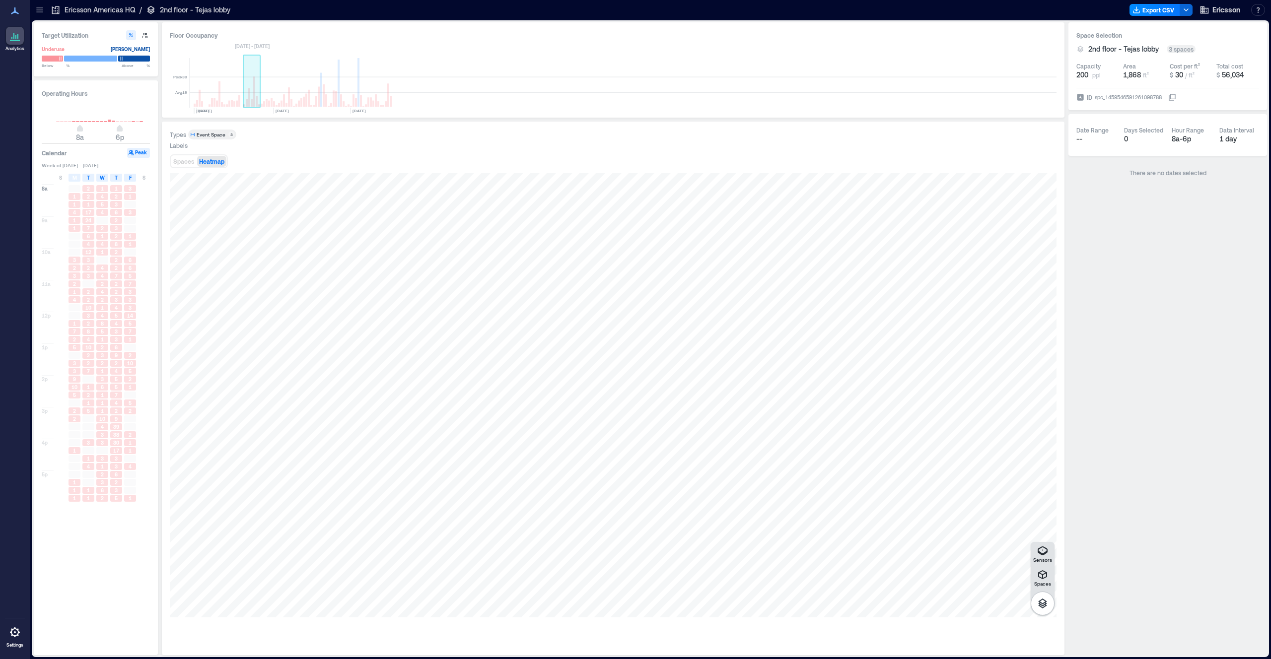
click at [257, 87] on rect at bounding box center [251, 83] width 17 height 50
click at [273, 90] on rect at bounding box center [269, 83] width 17 height 50
click at [282, 92] on rect at bounding box center [286, 83] width 17 height 50
click at [297, 95] on rect at bounding box center [303, 83] width 17 height 50
click at [318, 89] on rect at bounding box center [319, 97] width 2 height 20
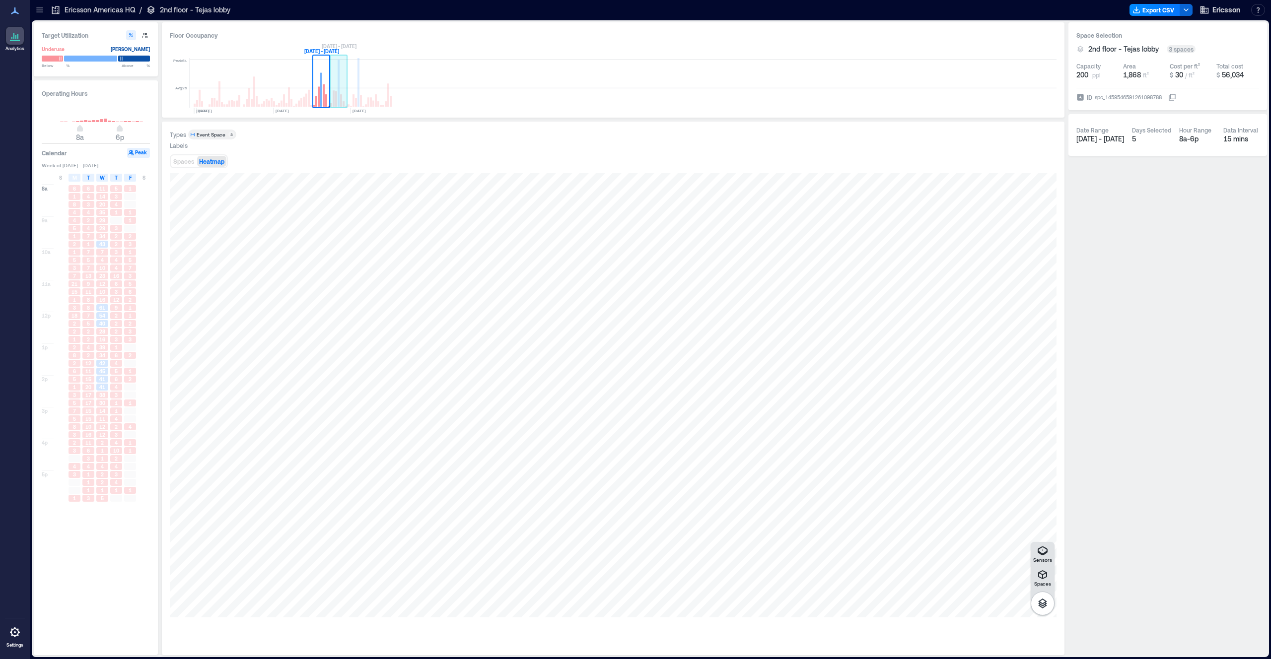
click at [342, 92] on rect at bounding box center [338, 83] width 17 height 50
click at [353, 101] on rect at bounding box center [353, 100] width 2 height 12
click at [372, 102] on rect at bounding box center [373, 83] width 17 height 50
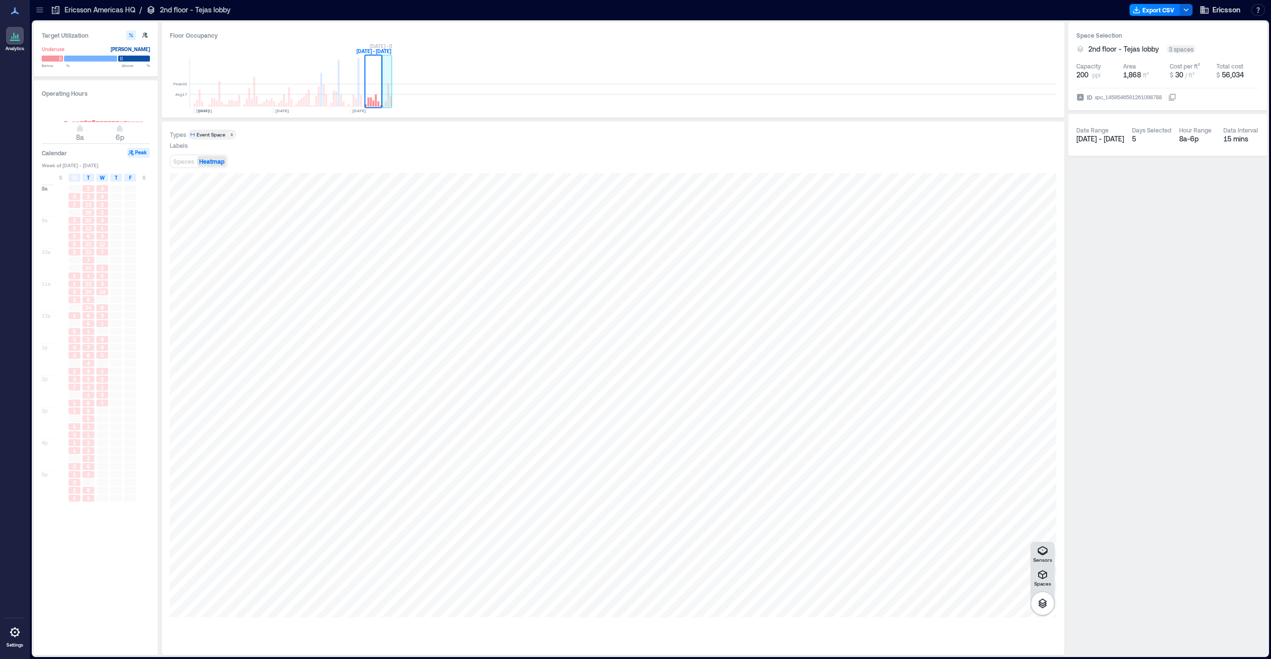
click at [390, 100] on rect at bounding box center [391, 101] width 2 height 11
click at [365, 99] on rect at bounding box center [373, 83] width 17 height 50
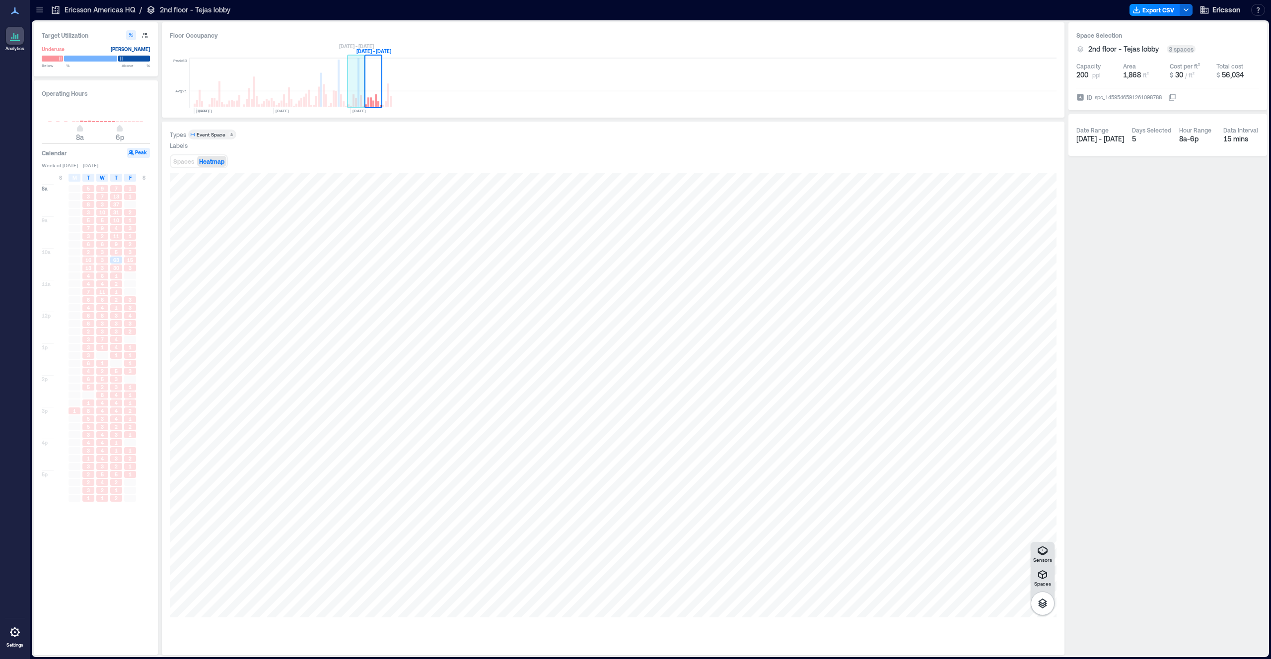
click at [359, 99] on rect at bounding box center [356, 83] width 17 height 50
click at [382, 93] on rect at bounding box center [387, 83] width 10 height 50
click at [332, 95] on rect at bounding box center [338, 83] width 17 height 50
click at [307, 96] on rect at bounding box center [306, 100] width 2 height 13
click at [290, 98] on rect at bounding box center [286, 83] width 17 height 50
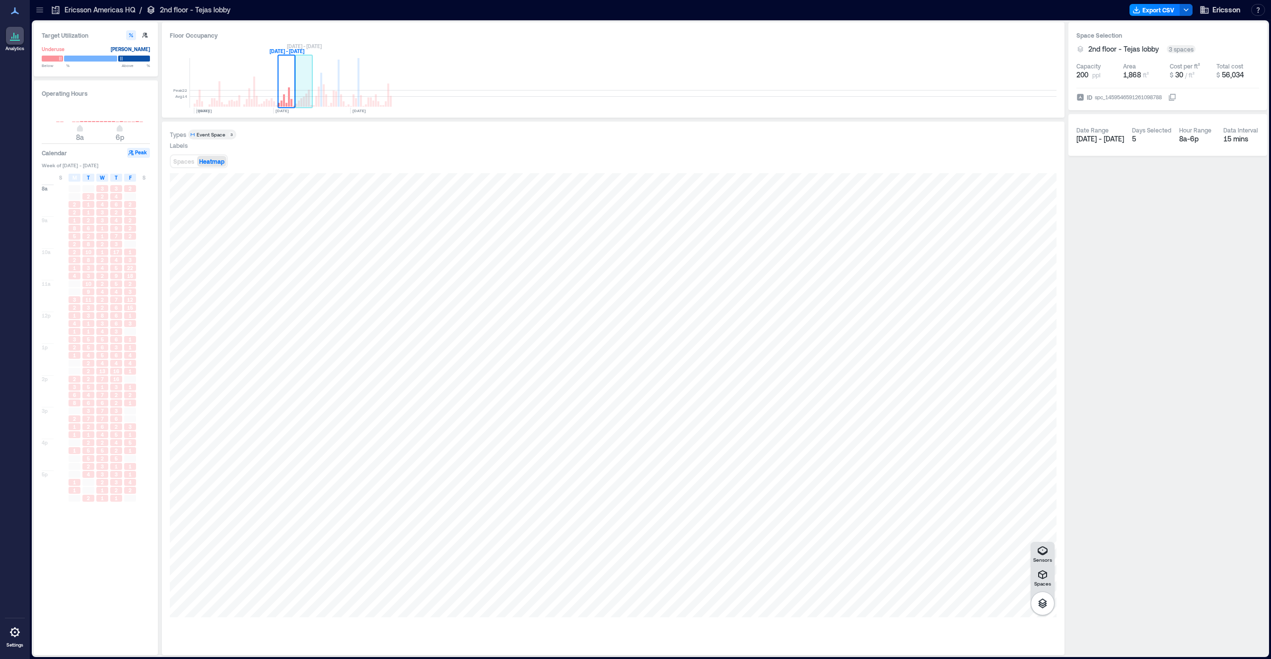
click at [310, 101] on rect at bounding box center [303, 83] width 17 height 50
click at [219, 100] on rect at bounding box center [219, 93] width 2 height 25
click at [78, 10] on p "Ericsson Americas HQ" at bounding box center [100, 10] width 71 height 10
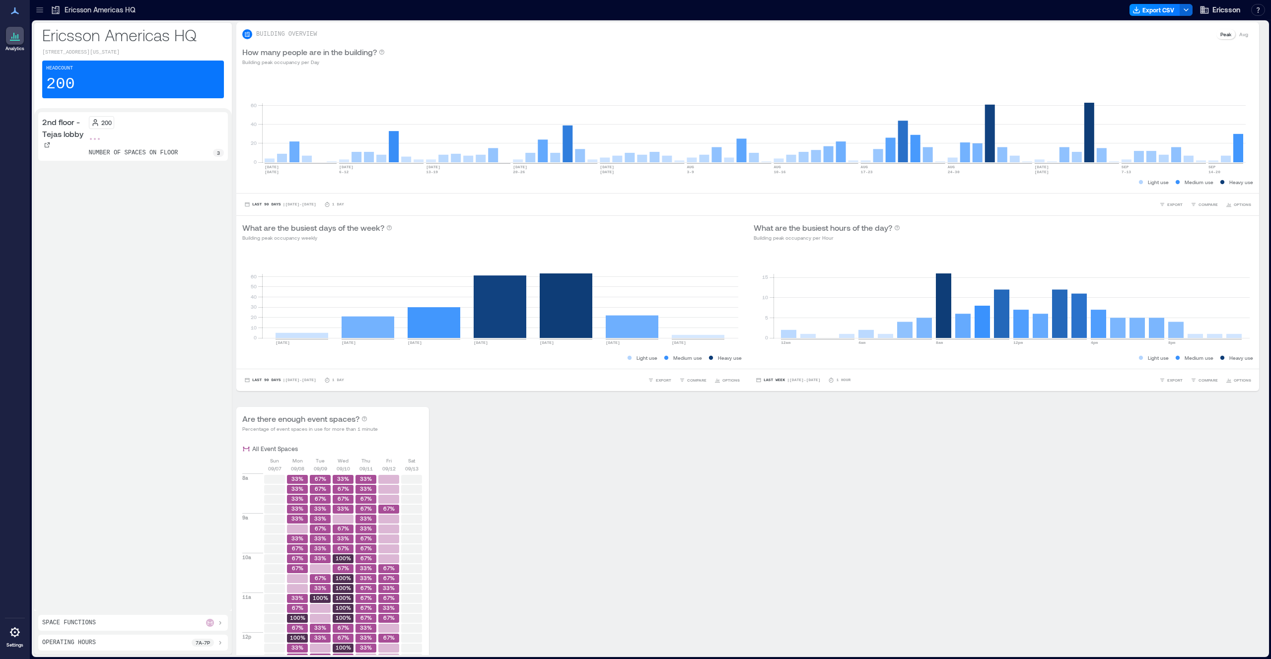
click at [157, 273] on div "2nd floor - Tejas lobby 200 number of spaces on floor 3" at bounding box center [133, 359] width 190 height 495
click at [41, 12] on icon at bounding box center [40, 10] width 10 height 10
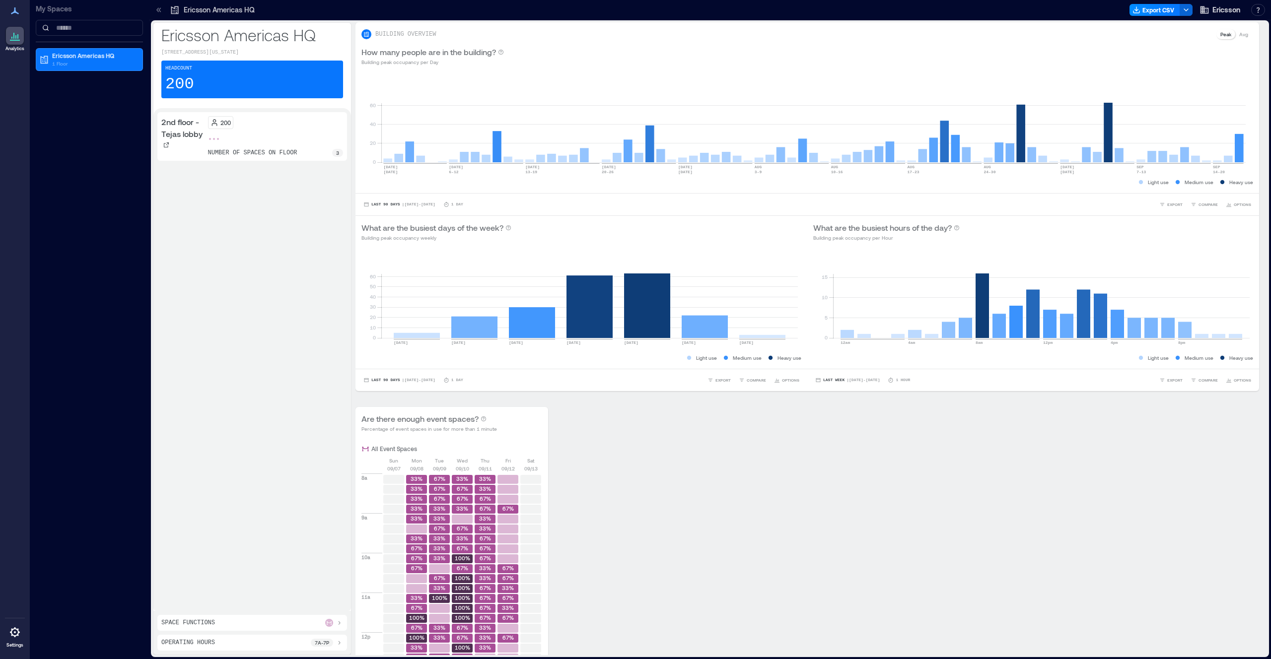
click at [177, 10] on icon at bounding box center [175, 10] width 10 height 10
click at [157, 10] on icon at bounding box center [159, 10] width 10 height 10
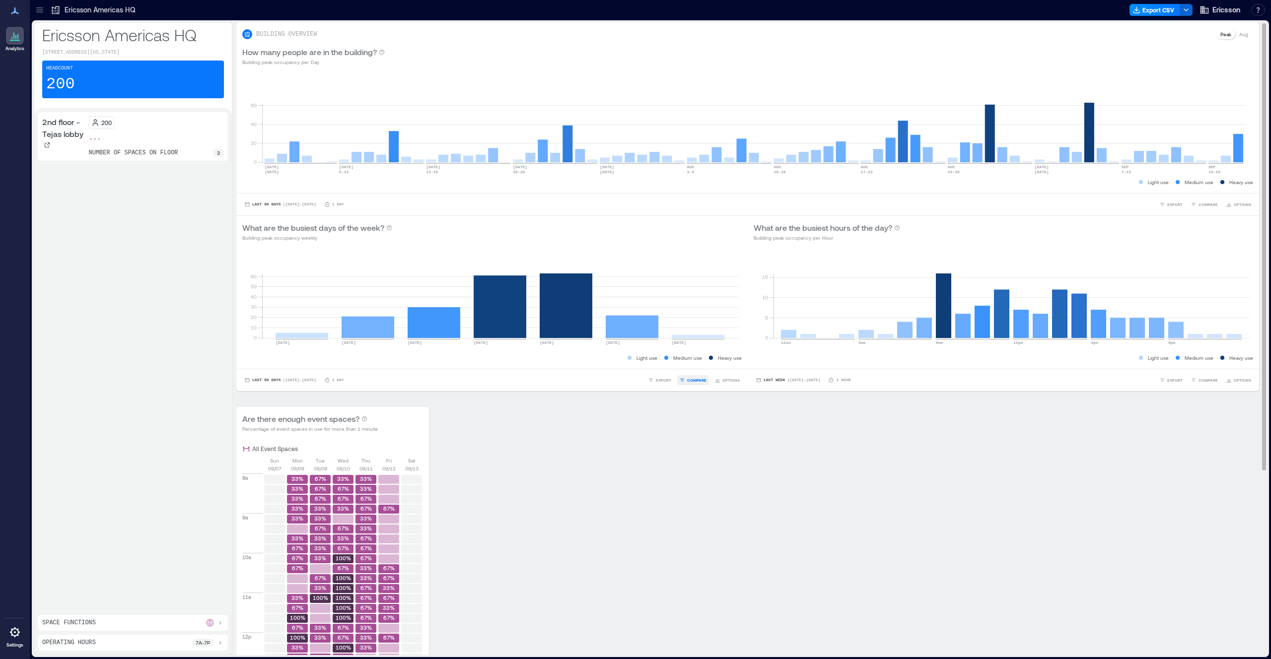
click at [691, 380] on span "COMPARE" at bounding box center [696, 380] width 19 height 6
click at [738, 360] on p "2nd floor - Tejas lobby" at bounding box center [726, 361] width 63 height 8
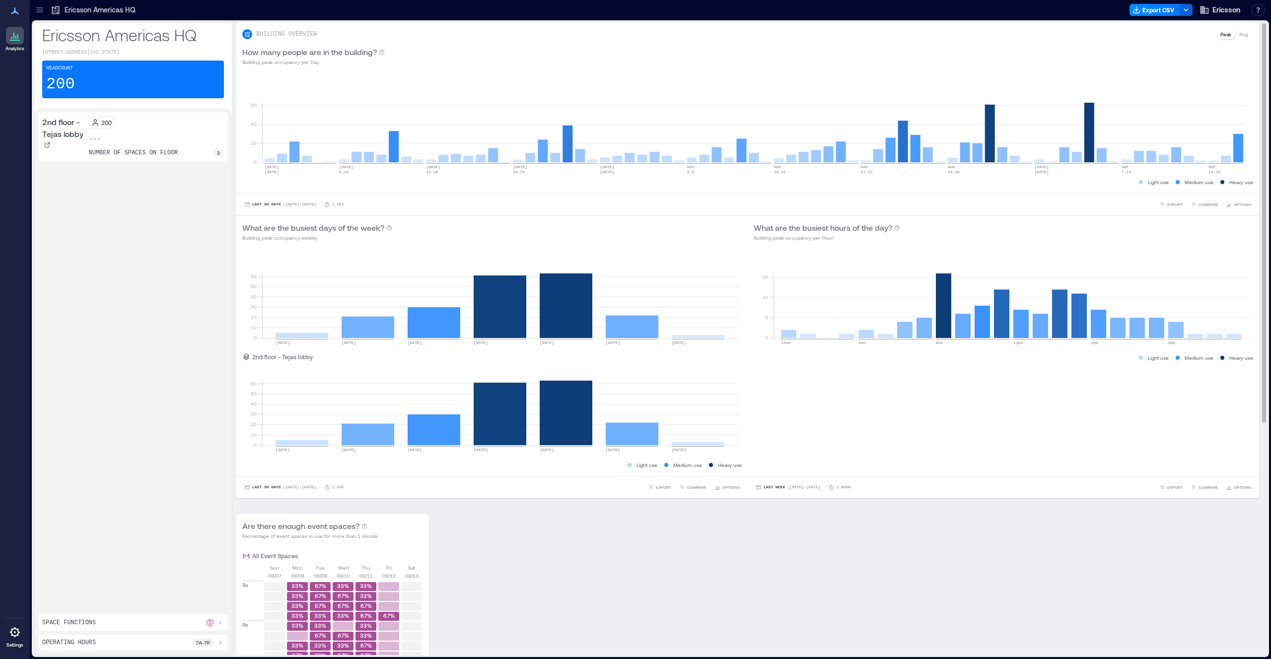
click at [778, 484] on button "Last Week | [DATE] - [DATE]" at bounding box center [788, 488] width 69 height 10
click at [786, 457] on span "Last 3 Weeks" at bounding box center [778, 456] width 37 height 7
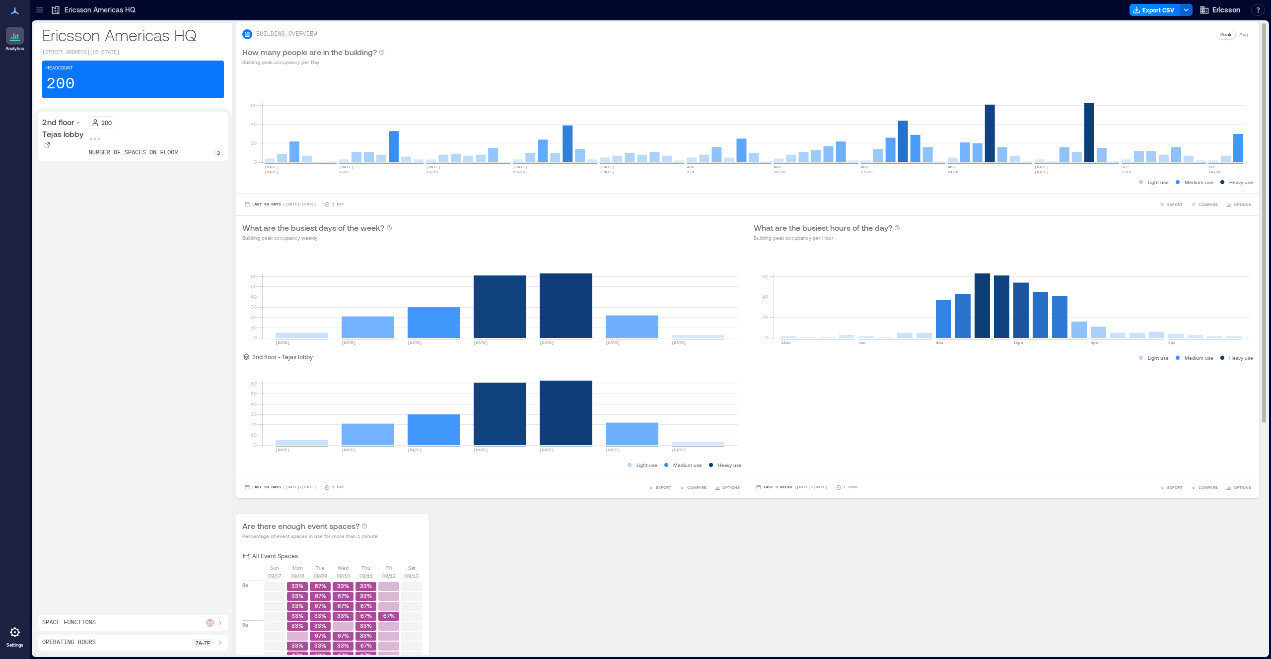
click at [941, 507] on div "BUILDING OVERVIEW Peak Avg How many people are in the building? Building peak o…" at bounding box center [751, 523] width 1031 height 1003
click at [1239, 34] on p "Avg" at bounding box center [1243, 34] width 9 height 8
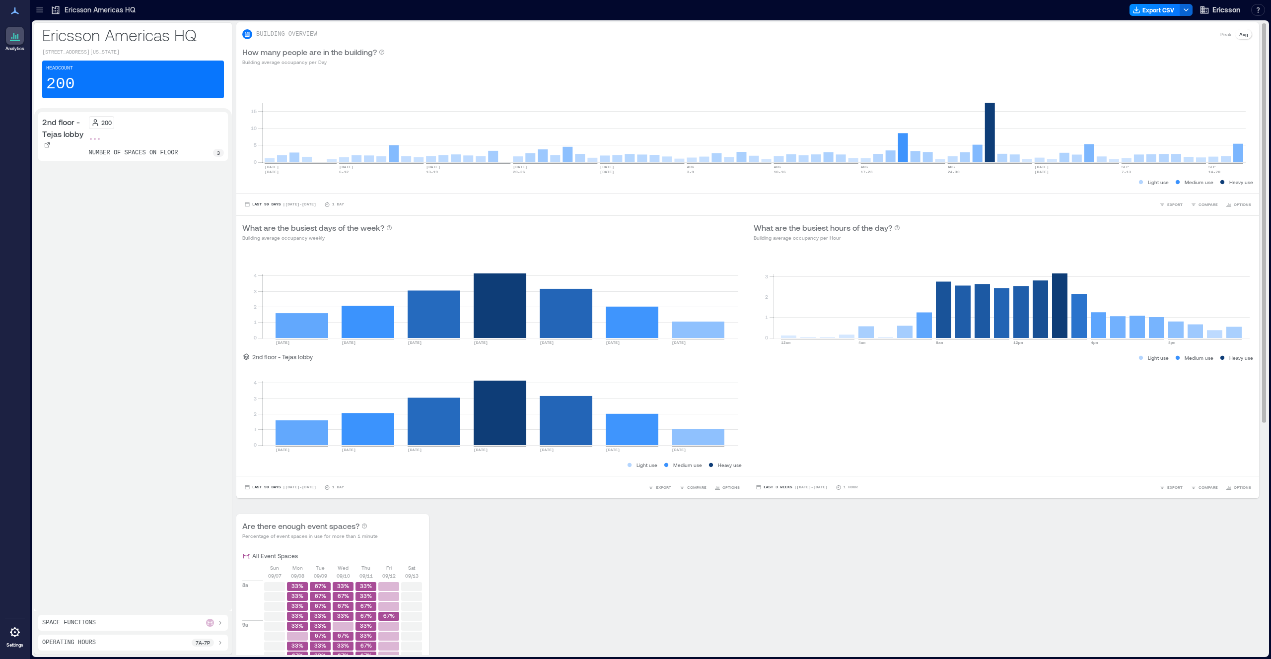
click at [1220, 33] on p "Peak" at bounding box center [1225, 34] width 11 height 8
